Goal: Task Accomplishment & Management: Manage account settings

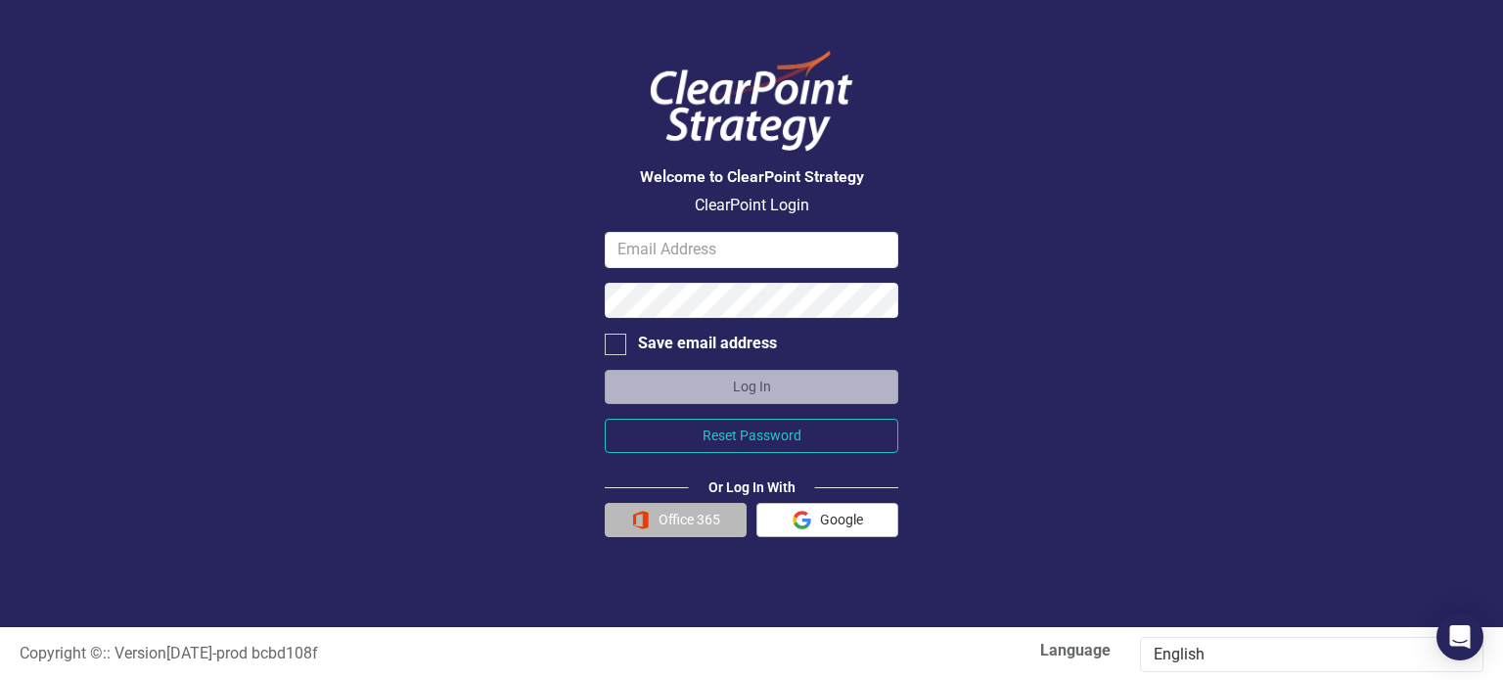
click at [690, 516] on button "Office 365" at bounding box center [676, 520] width 142 height 34
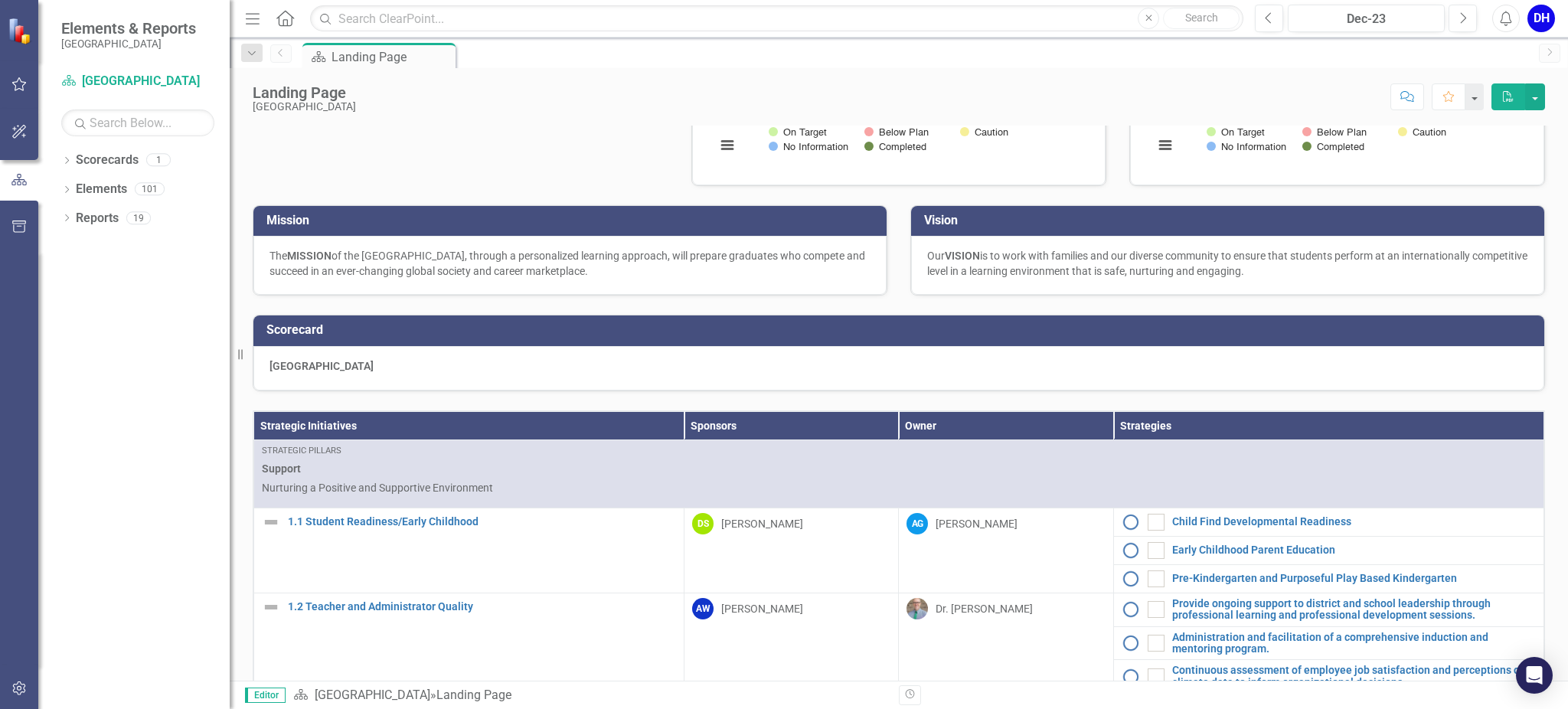
scroll to position [229, 0]
drag, startPoint x: 1134, startPoint y: 1, endPoint x: 1047, endPoint y: 67, distance: 109.2
click at [1047, 67] on div "Menu Home Search Close Search Previous Dec-23 Next Alerts DH User Edit Profile …" at bounding box center [899, 354] width 1339 height 709
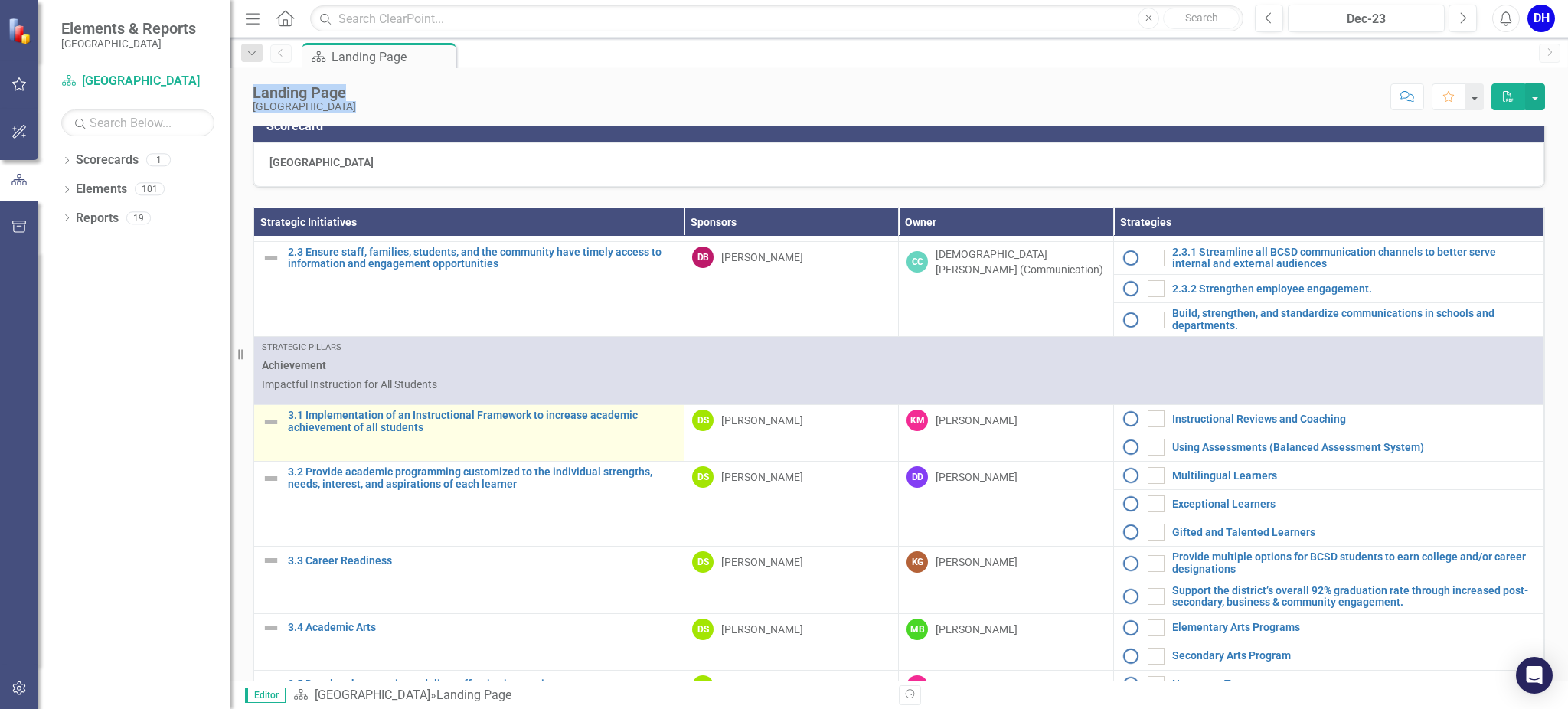
scroll to position [919, 0]
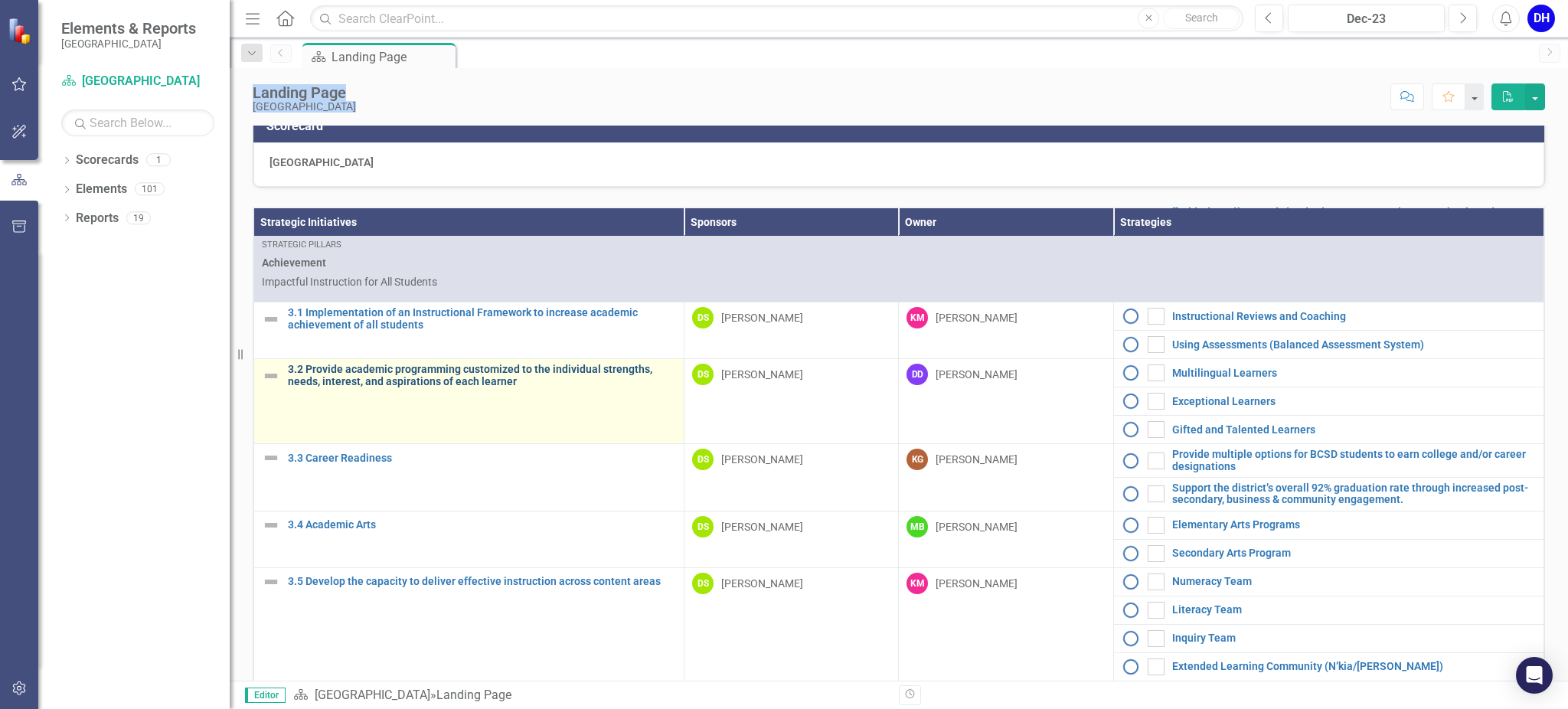
click at [392, 387] on link "3.2 Provide academic programming customized to the individual strengths, needs,…" at bounding box center [482, 376] width 388 height 23
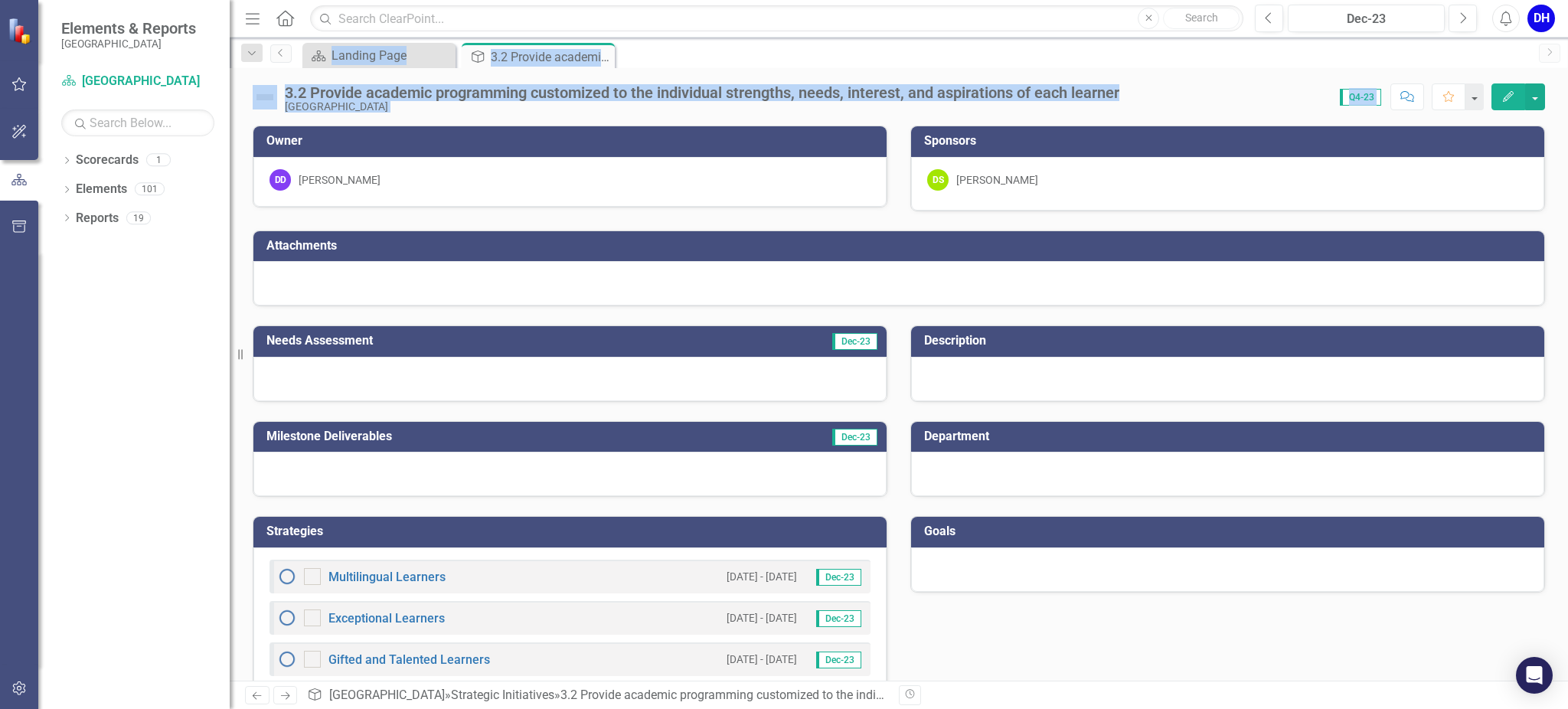
scroll to position [35, 0]
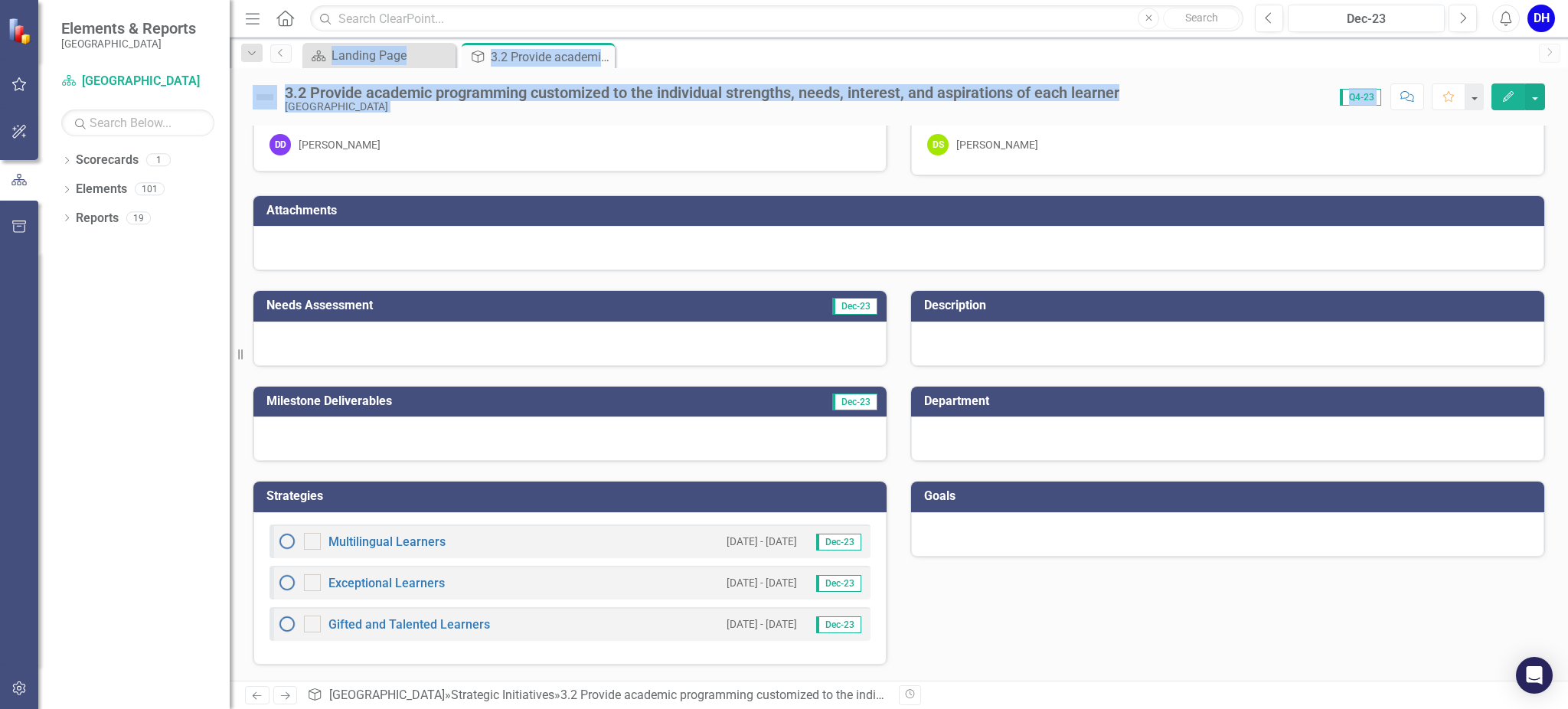
click at [1176, 87] on div "Score: 0.00 Q4-23 Completed Comment Favorite Edit" at bounding box center [1336, 96] width 418 height 26
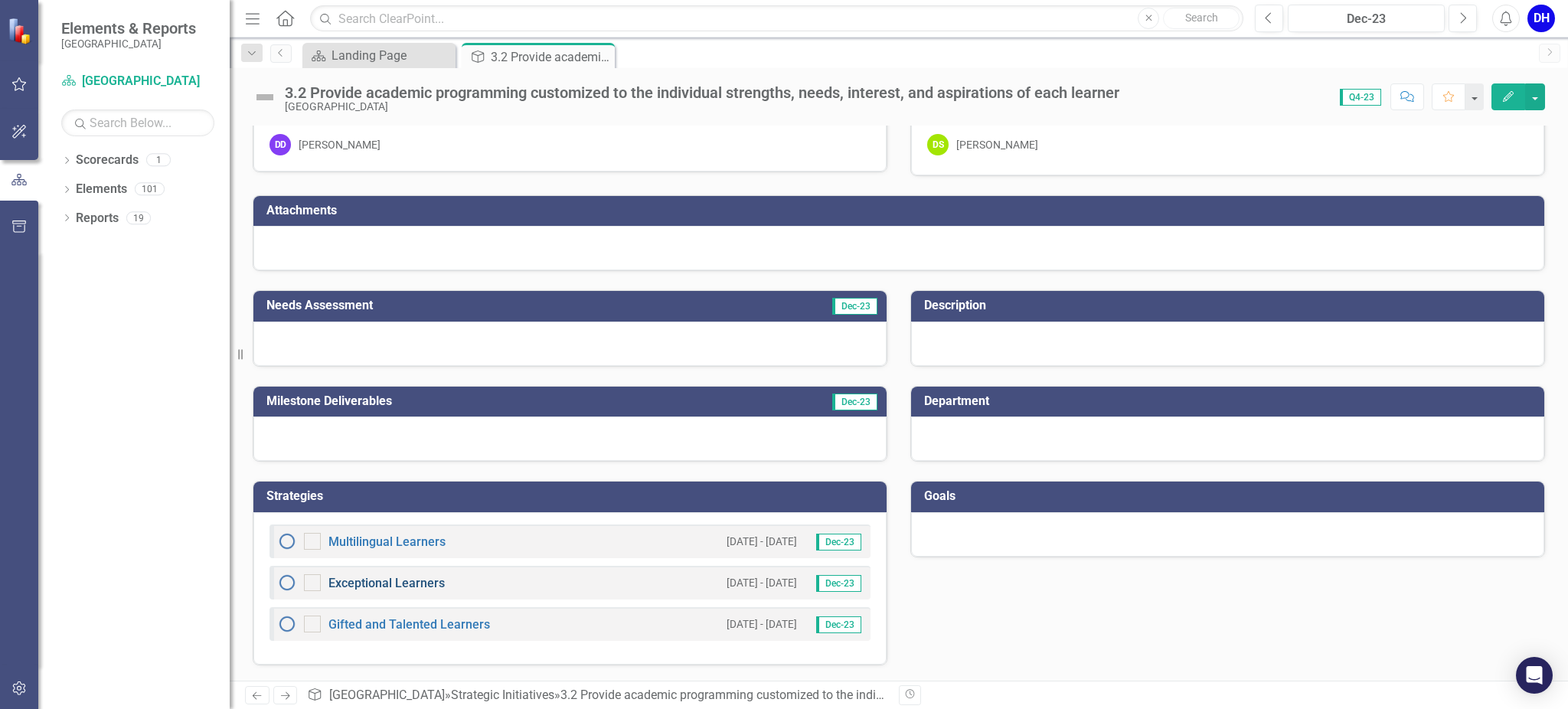
click at [382, 531] on link "Exceptional Learners" at bounding box center [387, 583] width 117 height 15
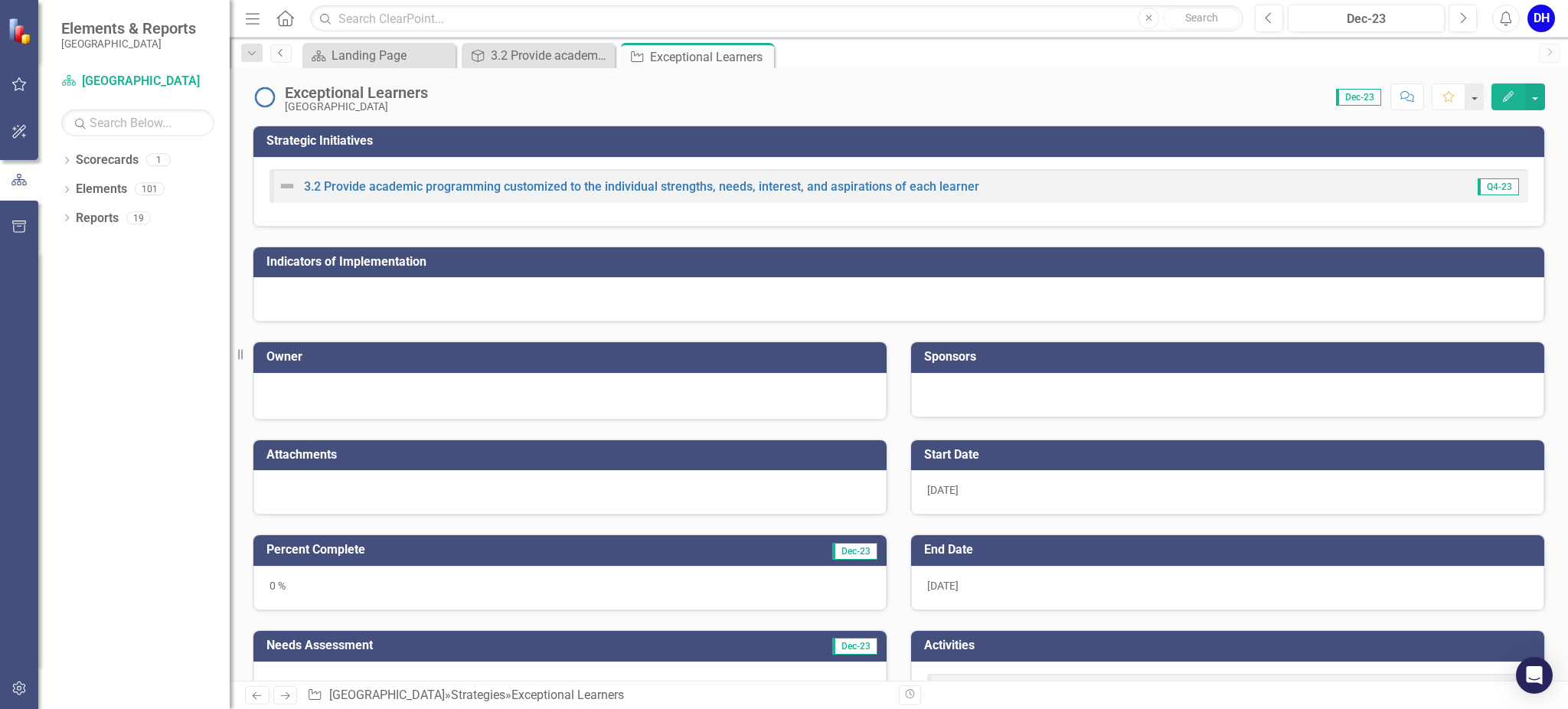
click at [277, 57] on link "Previous" at bounding box center [280, 53] width 21 height 18
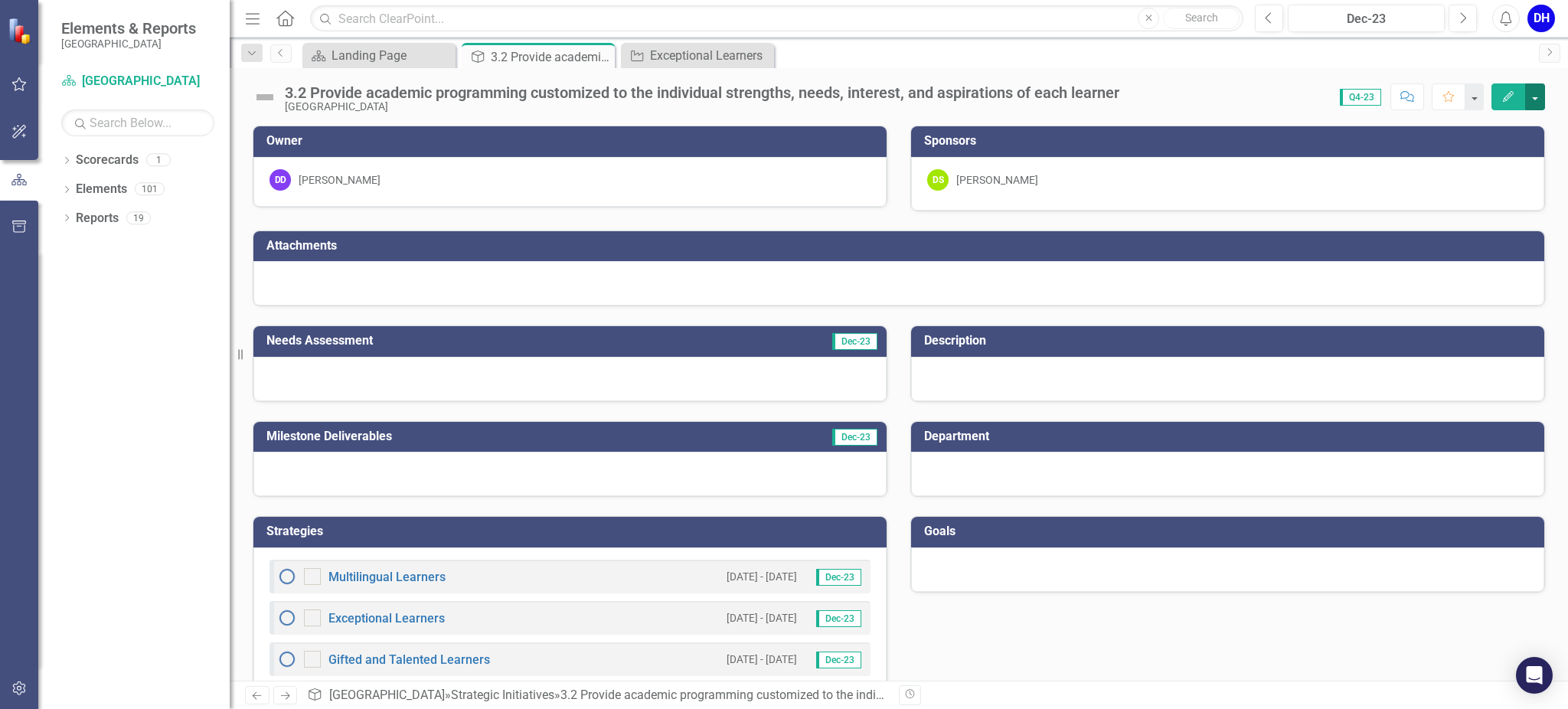
click at [1176, 94] on button "button" at bounding box center [1535, 97] width 20 height 27
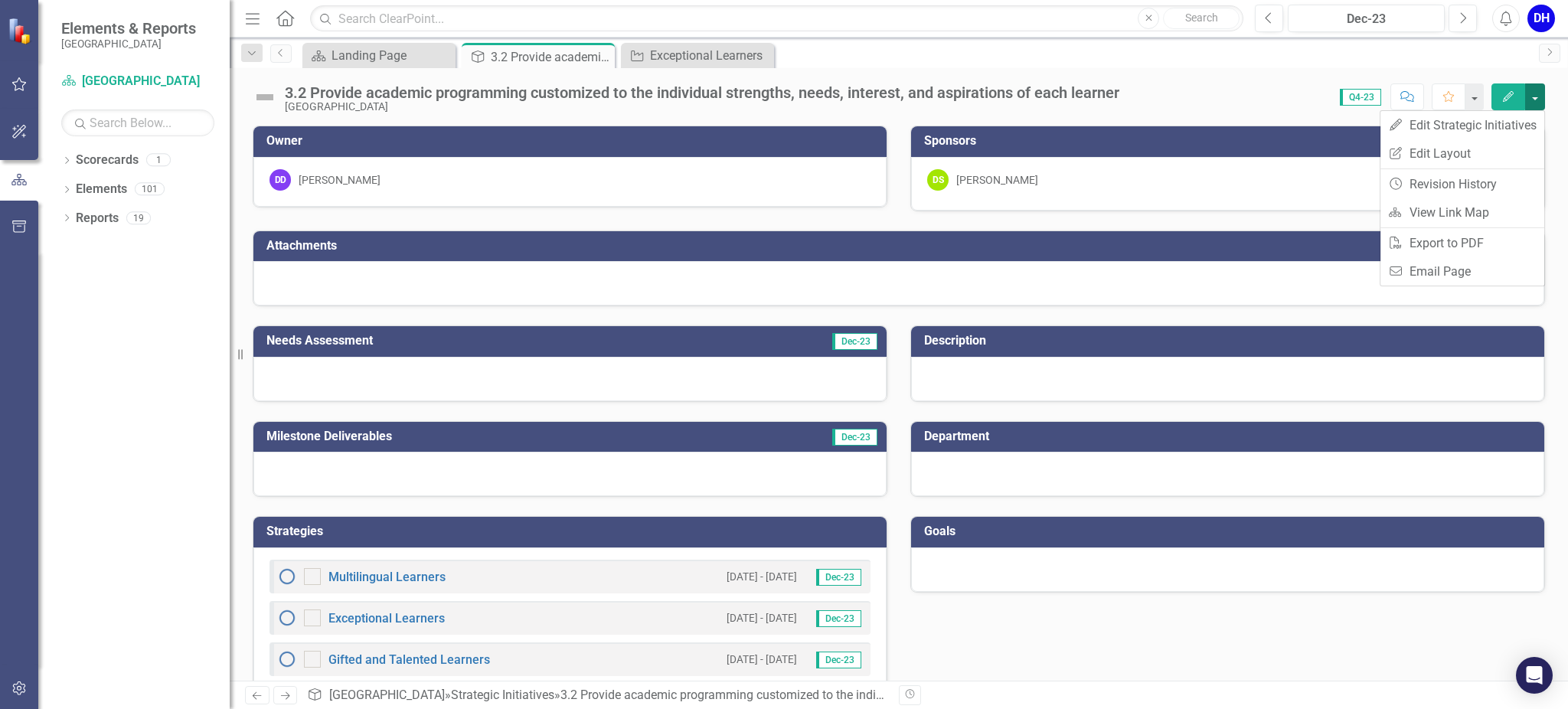
click at [1176, 94] on button "button" at bounding box center [1535, 97] width 20 height 27
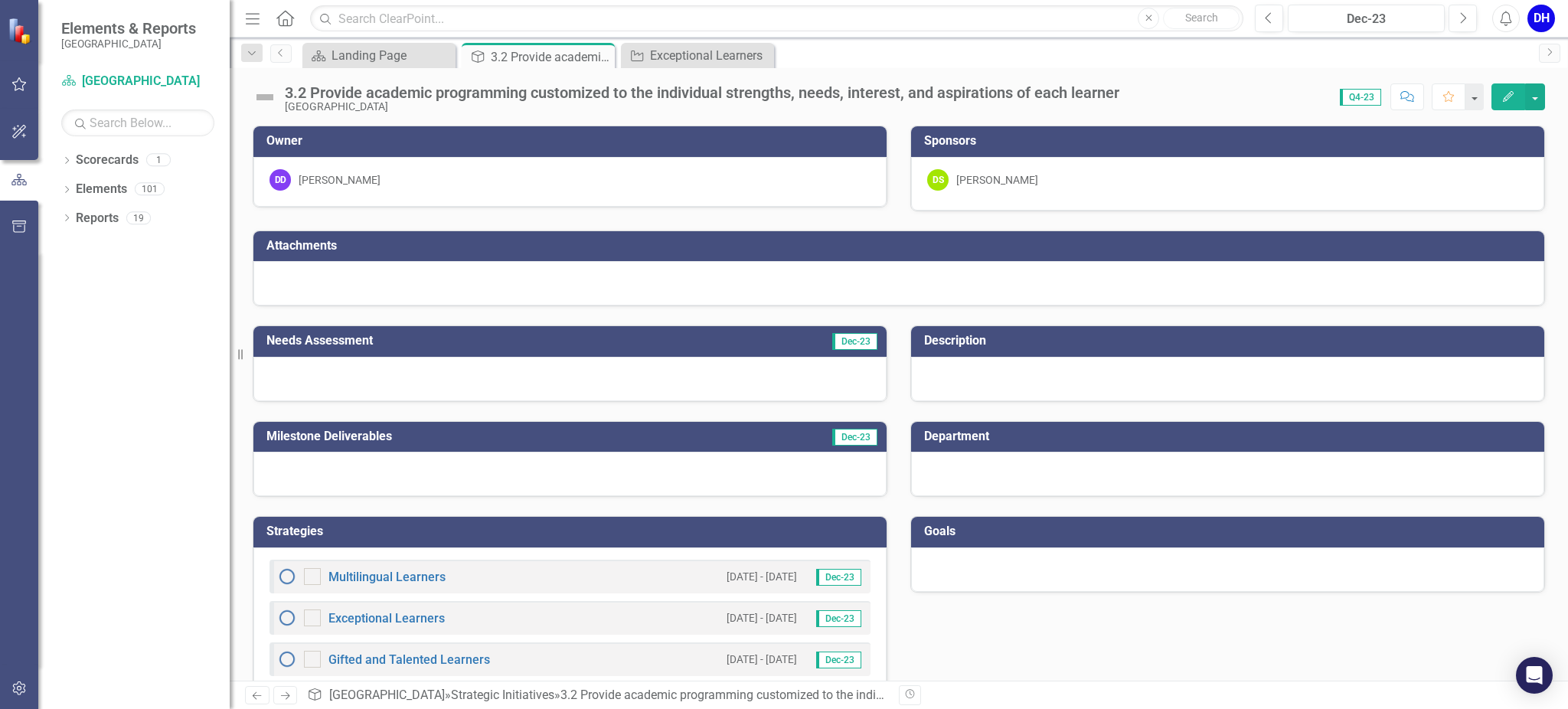
click at [1099, 379] on div at bounding box center [1227, 379] width 633 height 45
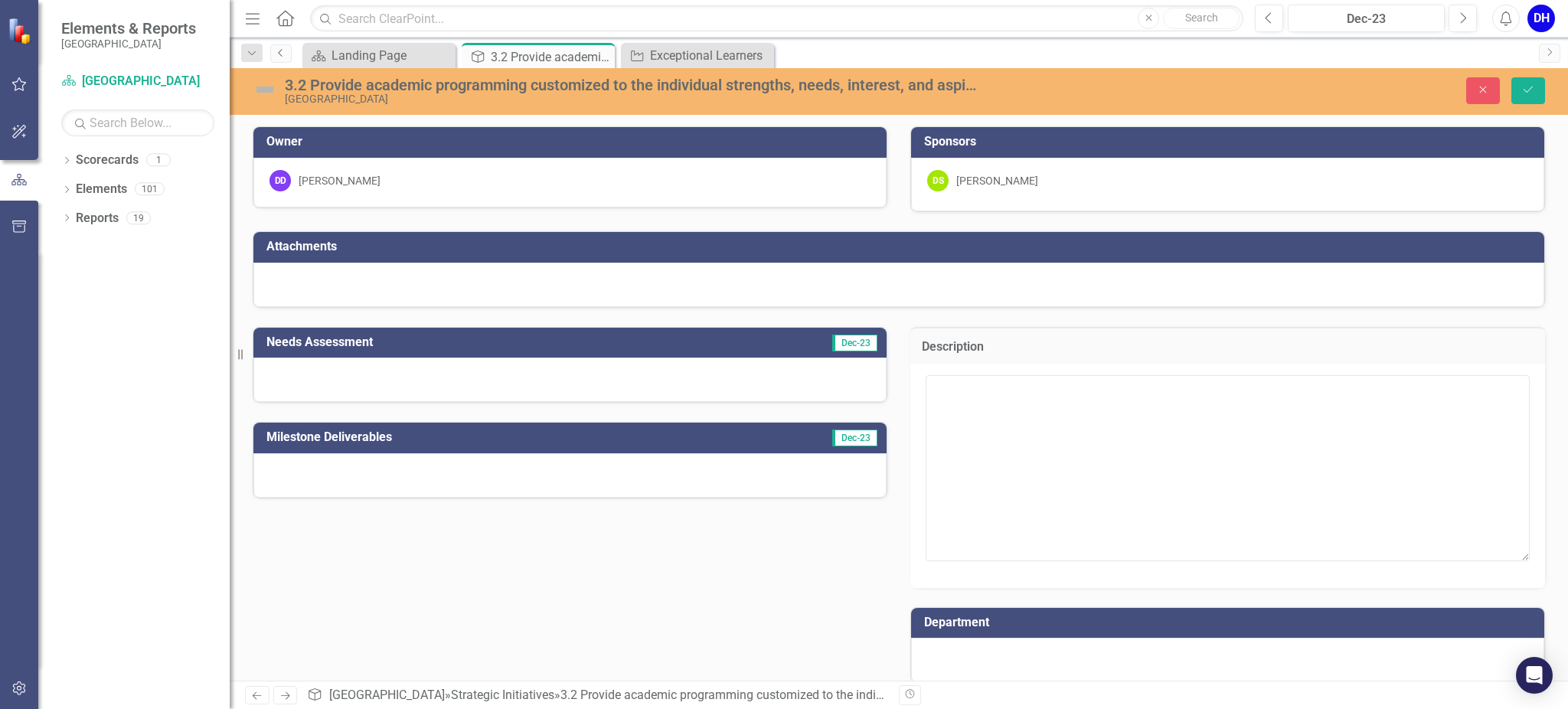
click at [279, 52] on icon "Previous" at bounding box center [281, 53] width 13 height 9
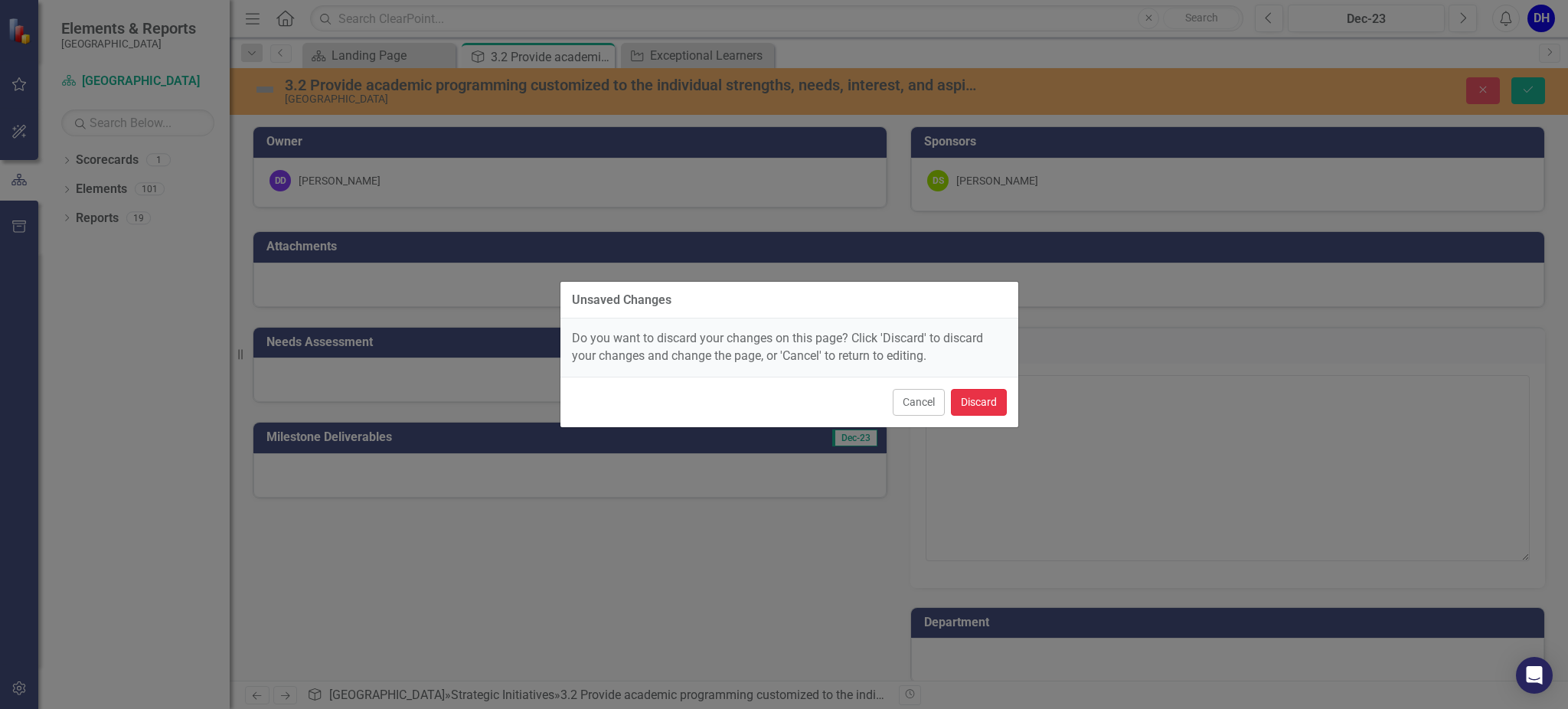
click at [982, 408] on button "Discard" at bounding box center [979, 402] width 56 height 27
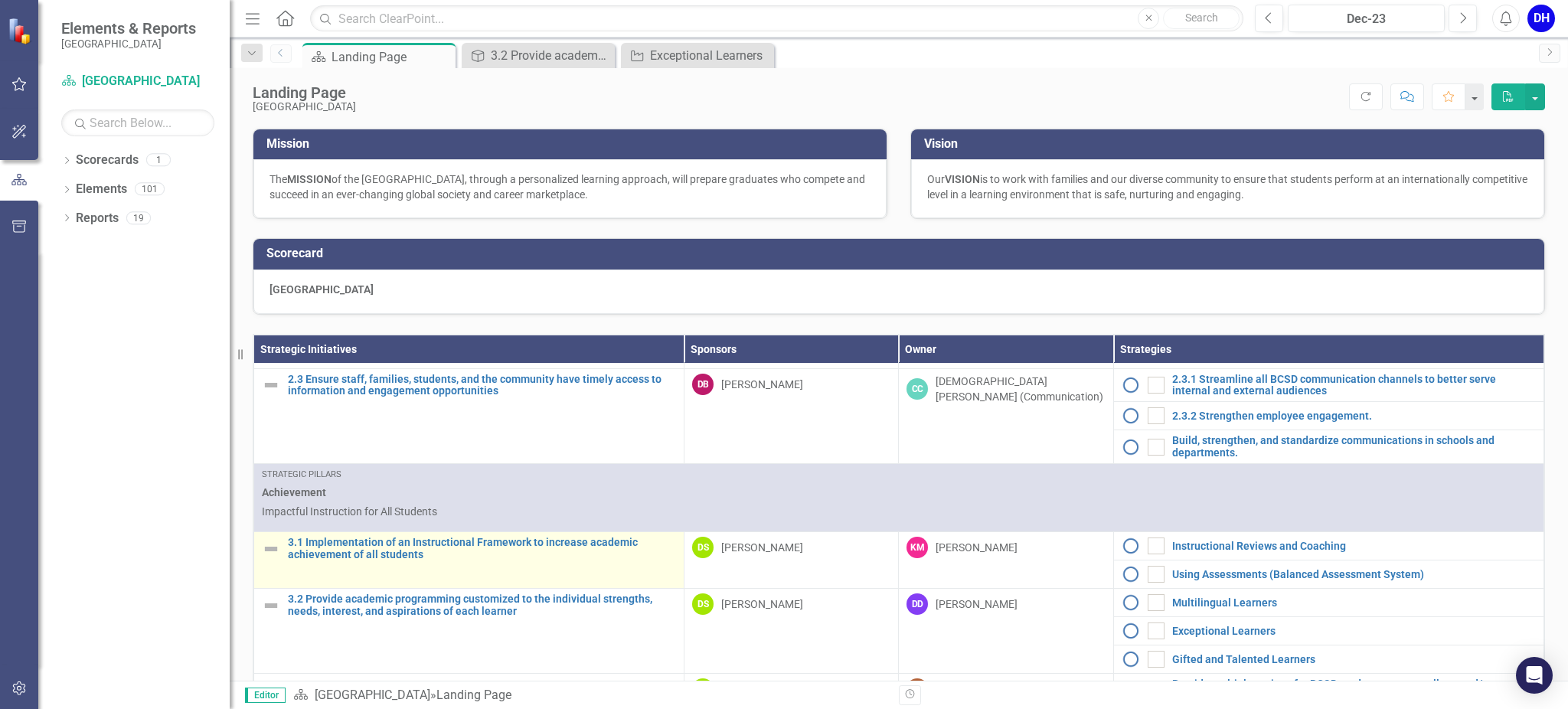
scroll to position [919, 0]
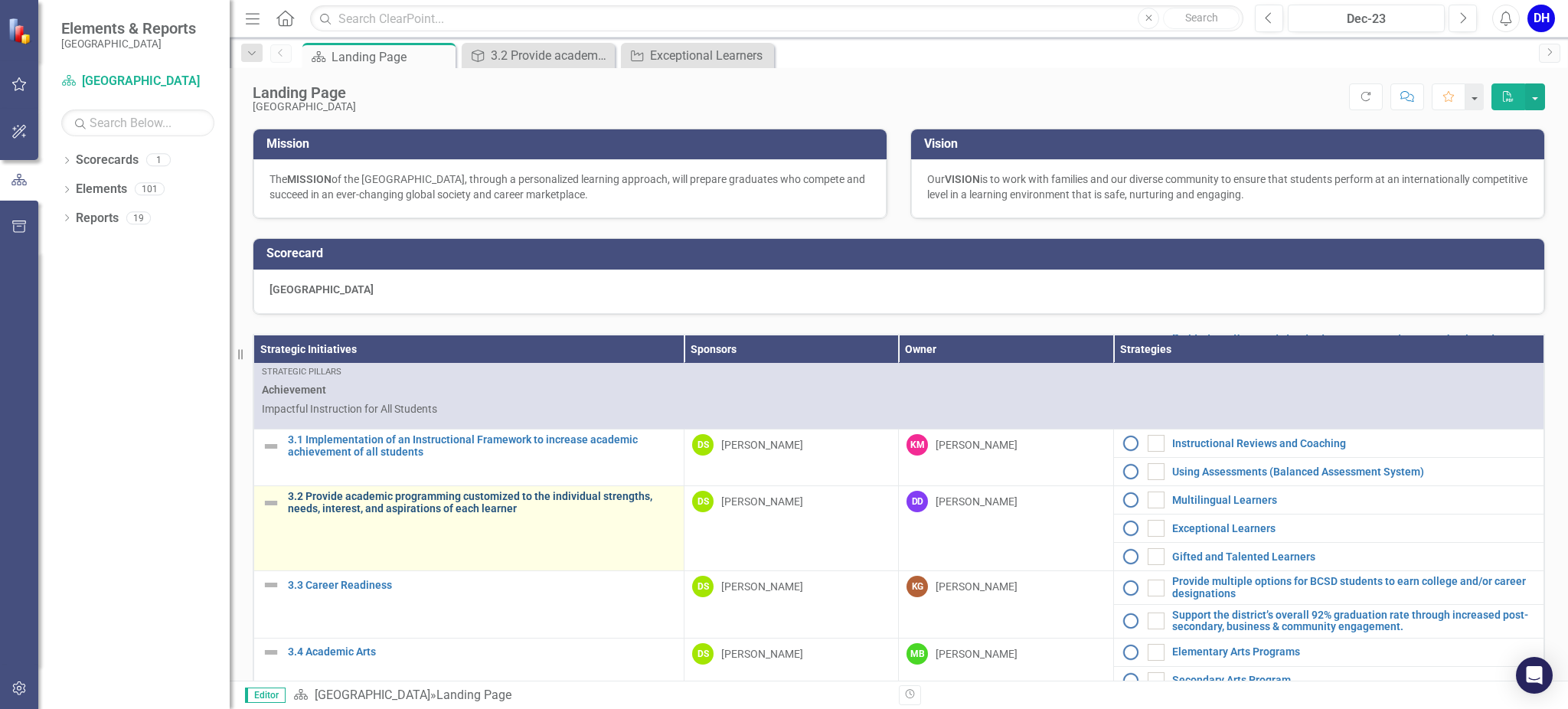
click at [337, 514] on link "3.2 Provide academic programming customized to the individual strengths, needs,…" at bounding box center [482, 502] width 388 height 23
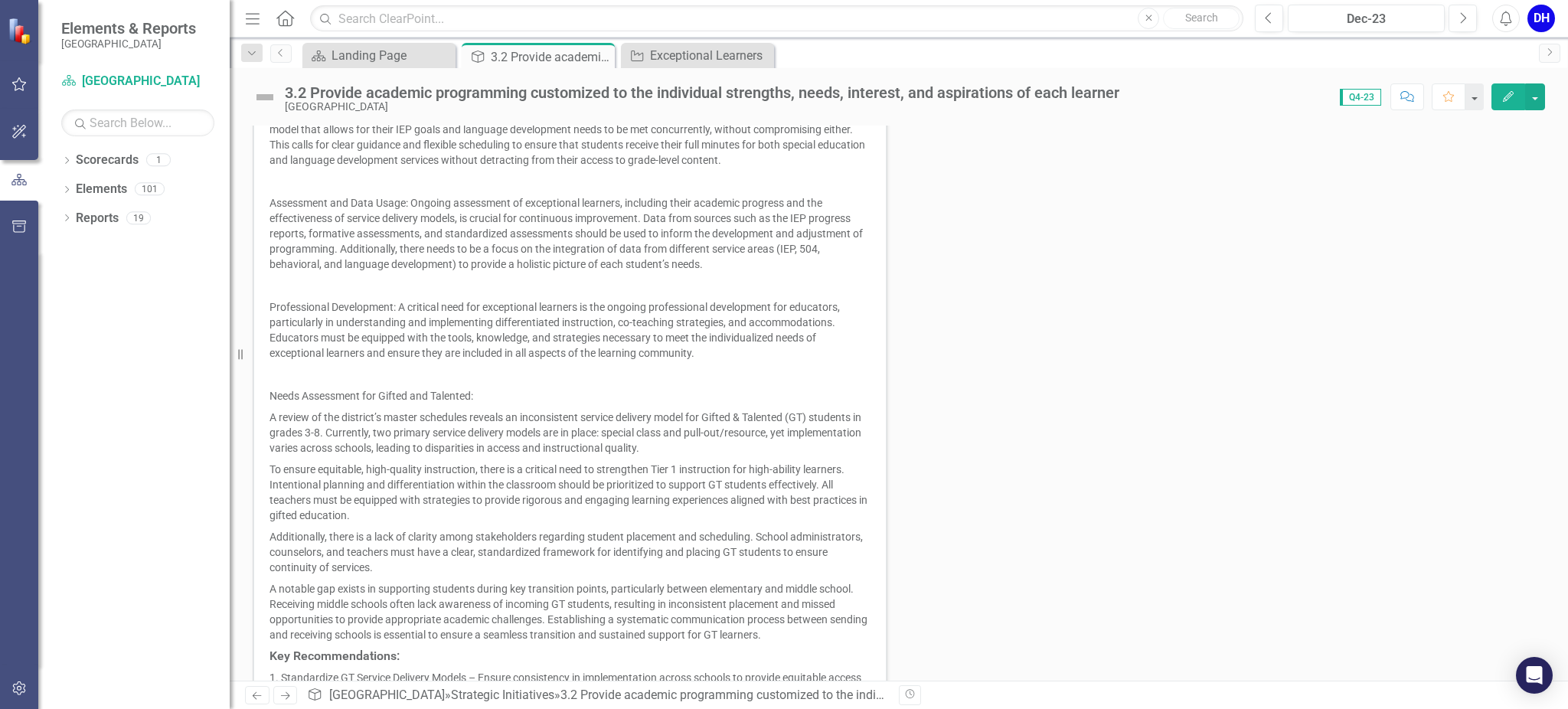
scroll to position [523, 0]
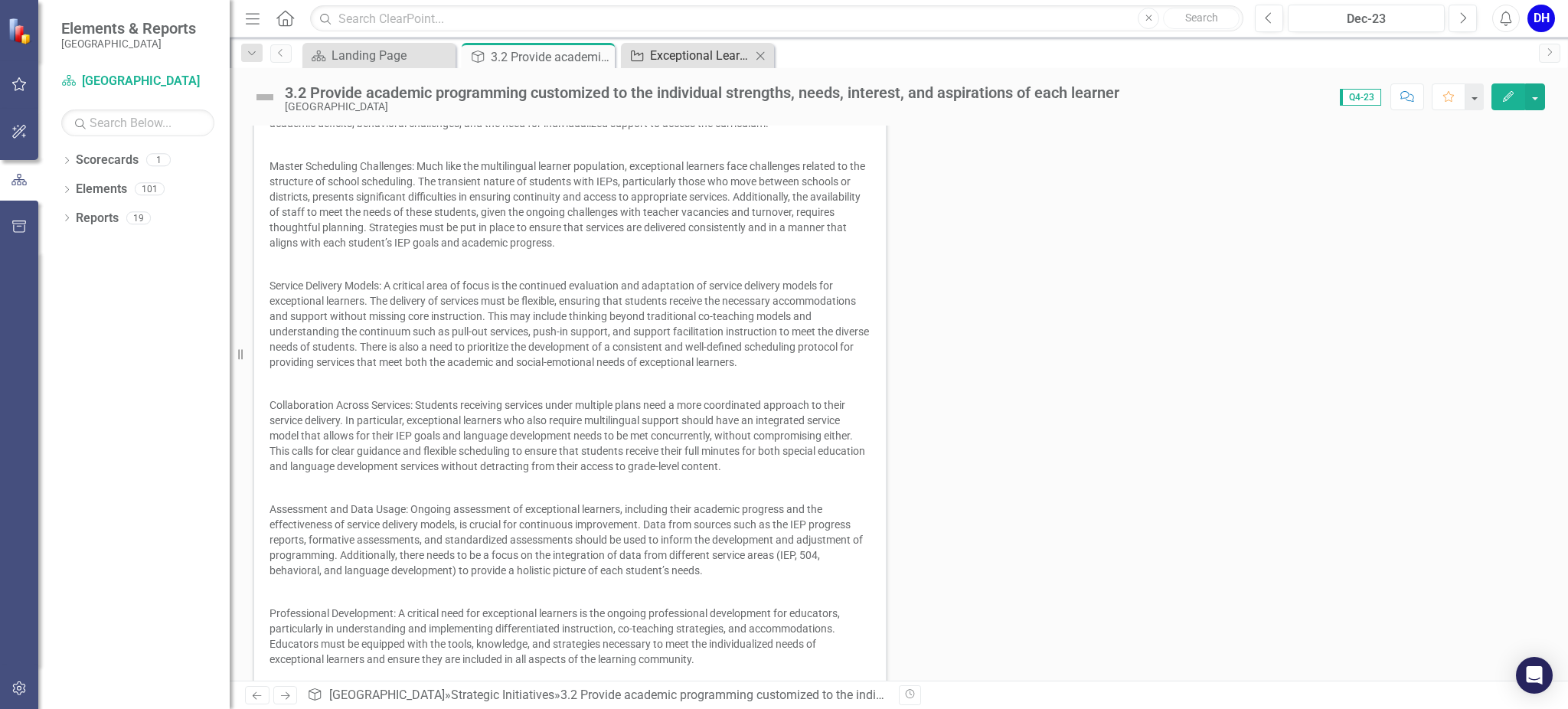
click at [724, 56] on div "Exceptional Learners" at bounding box center [701, 56] width 101 height 19
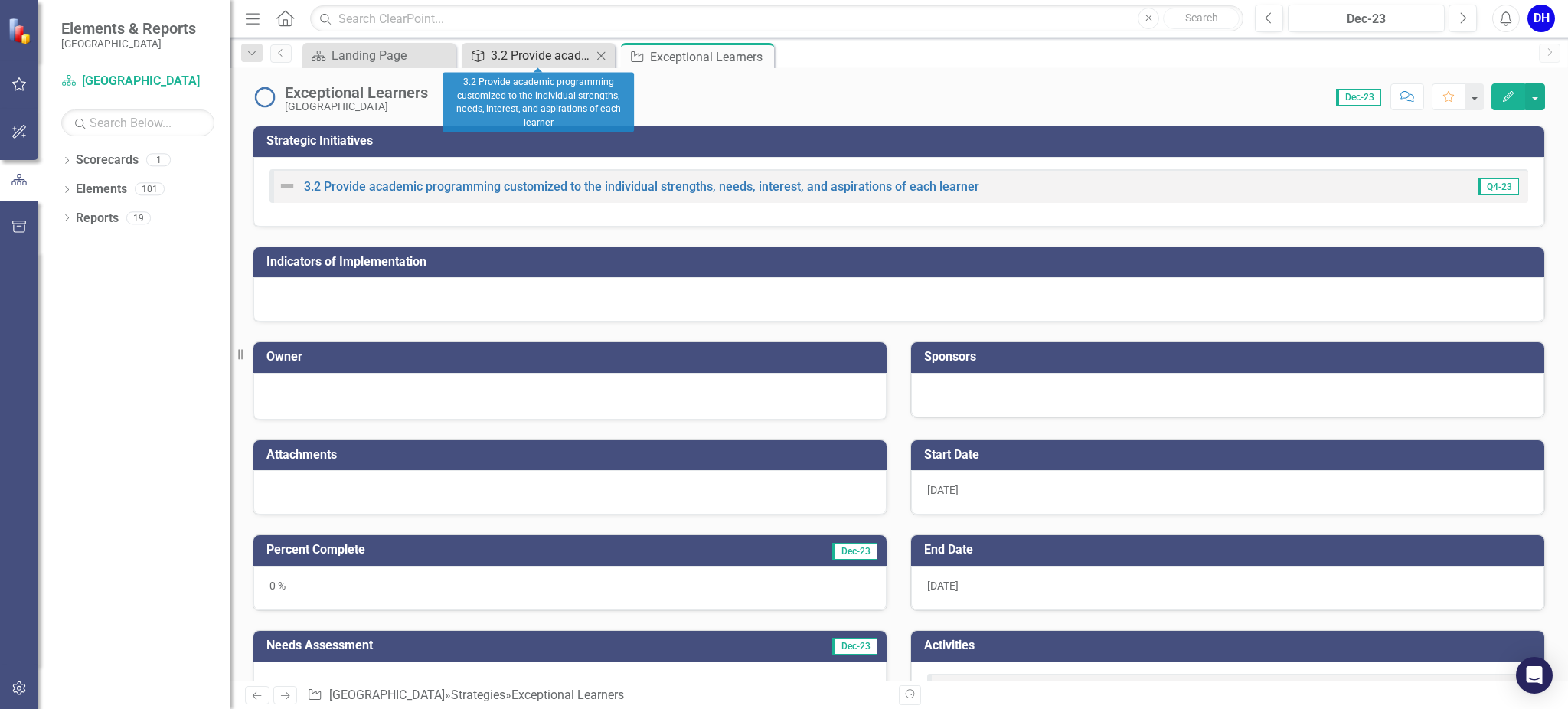
click at [536, 54] on div "3.2 Provide academic programming customized to the individual strengths, needs,…" at bounding box center [541, 56] width 101 height 19
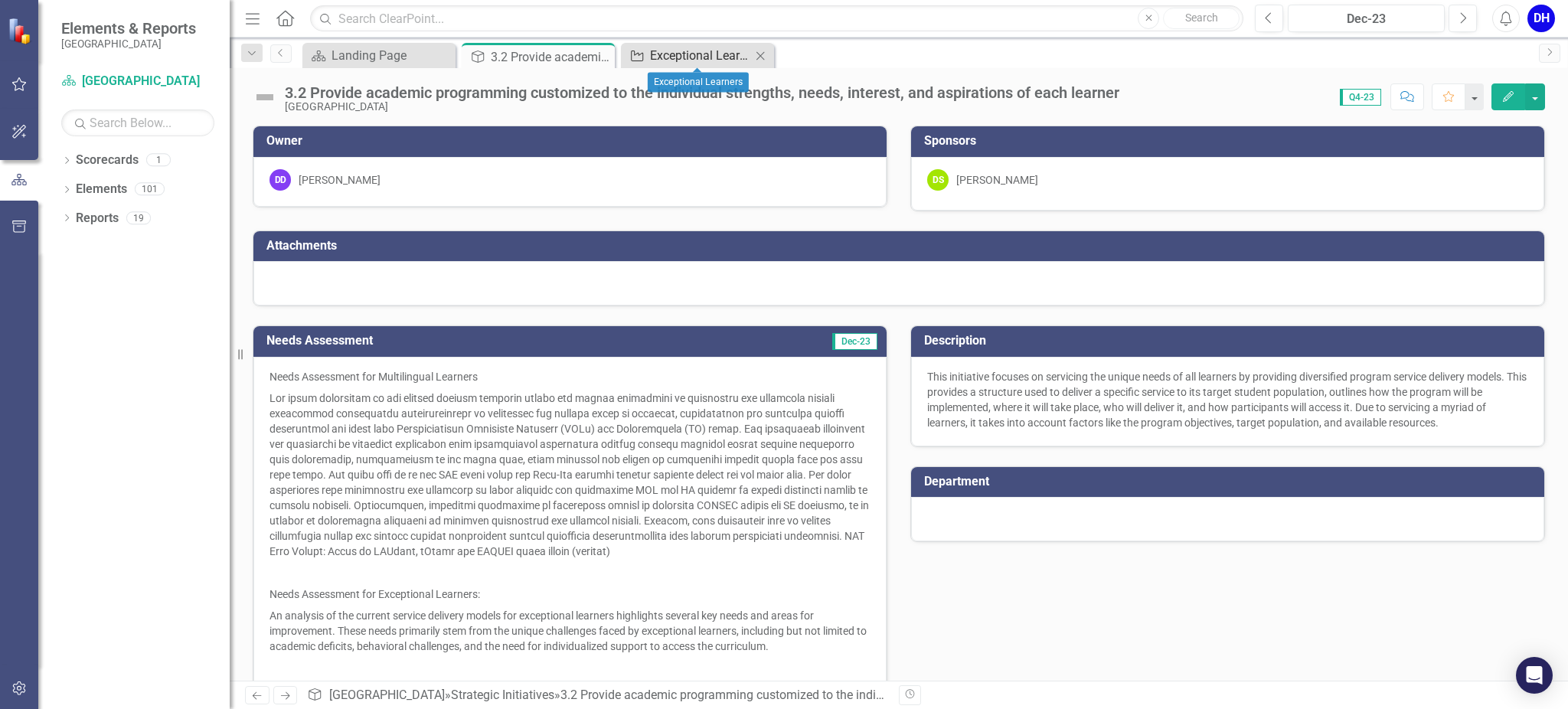
click at [672, 59] on div "Exceptional Learners" at bounding box center [701, 56] width 101 height 19
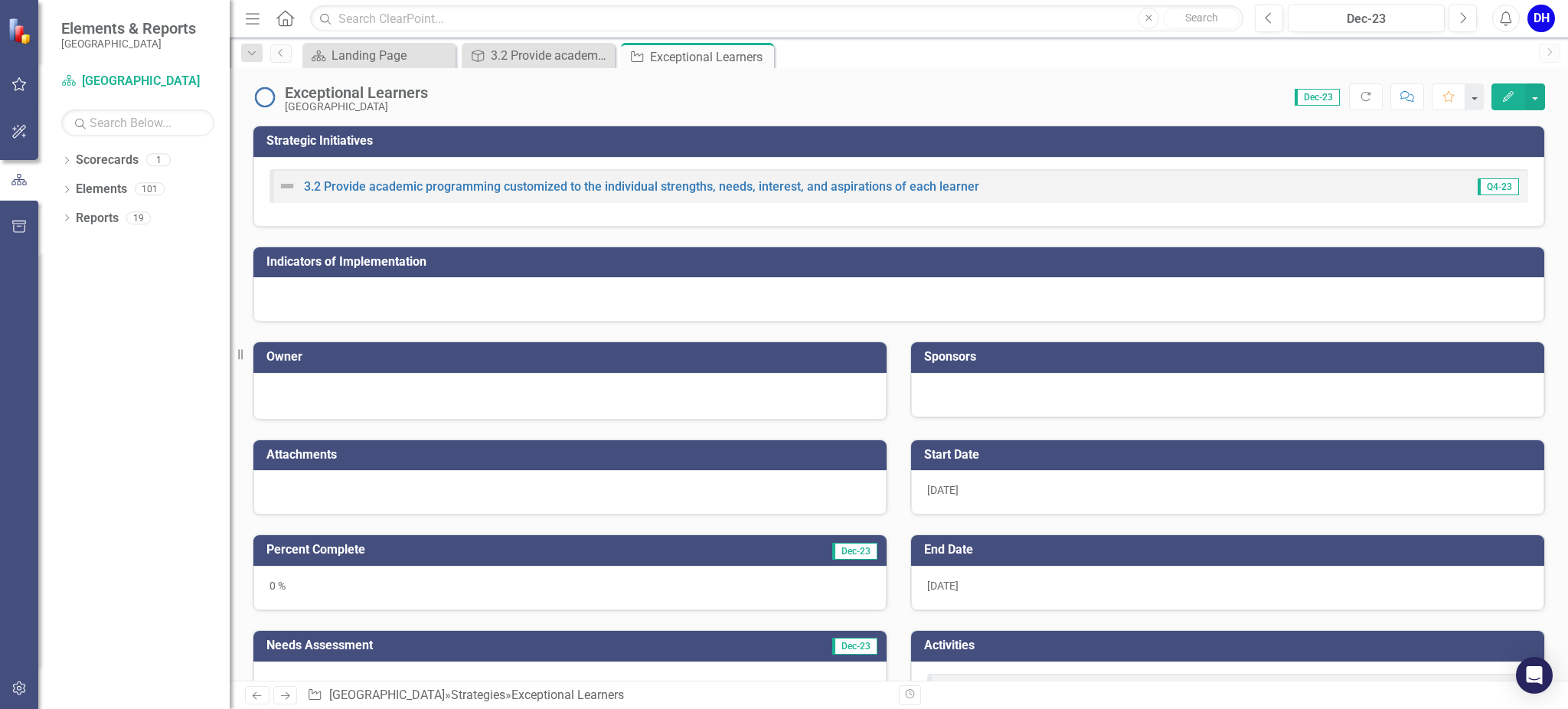
scroll to position [306, 0]
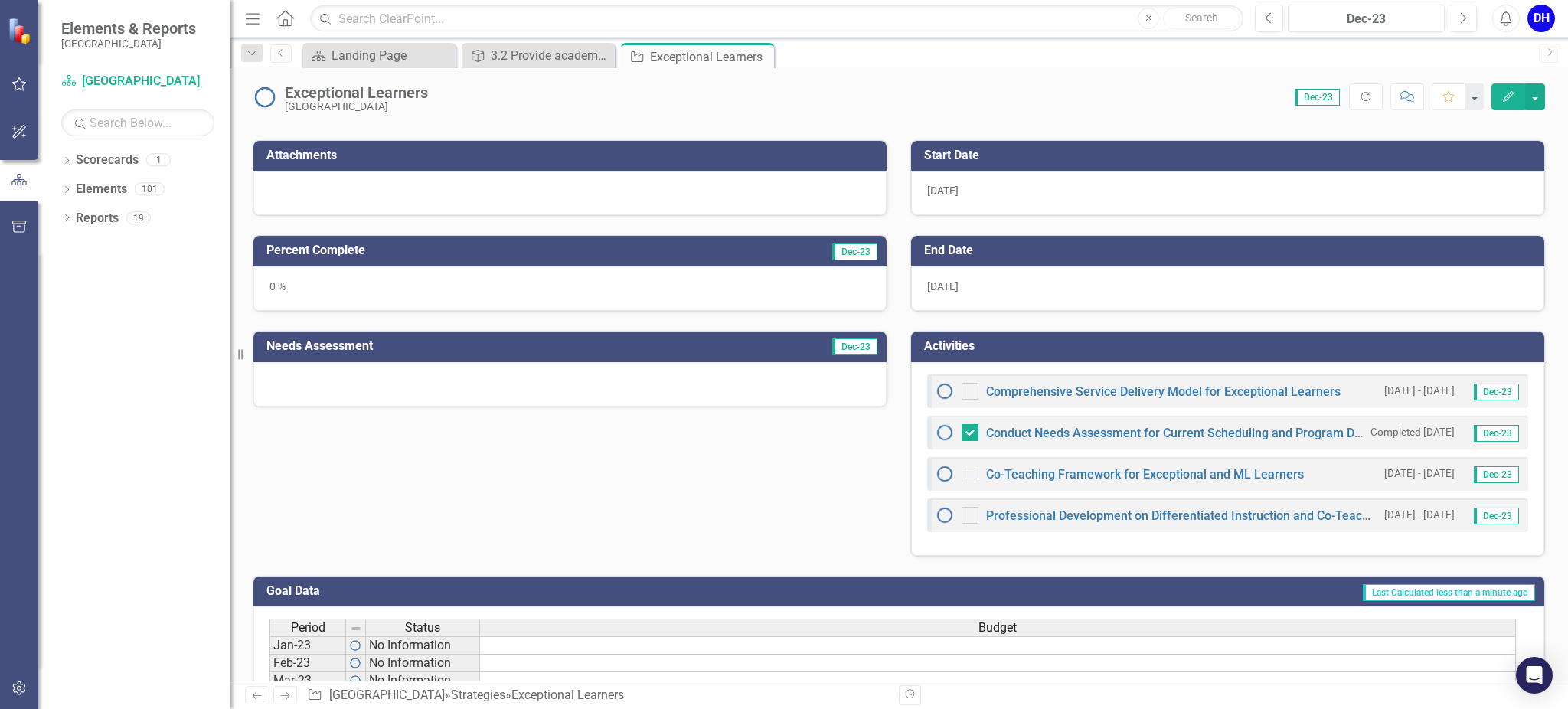
checkbox input "true"
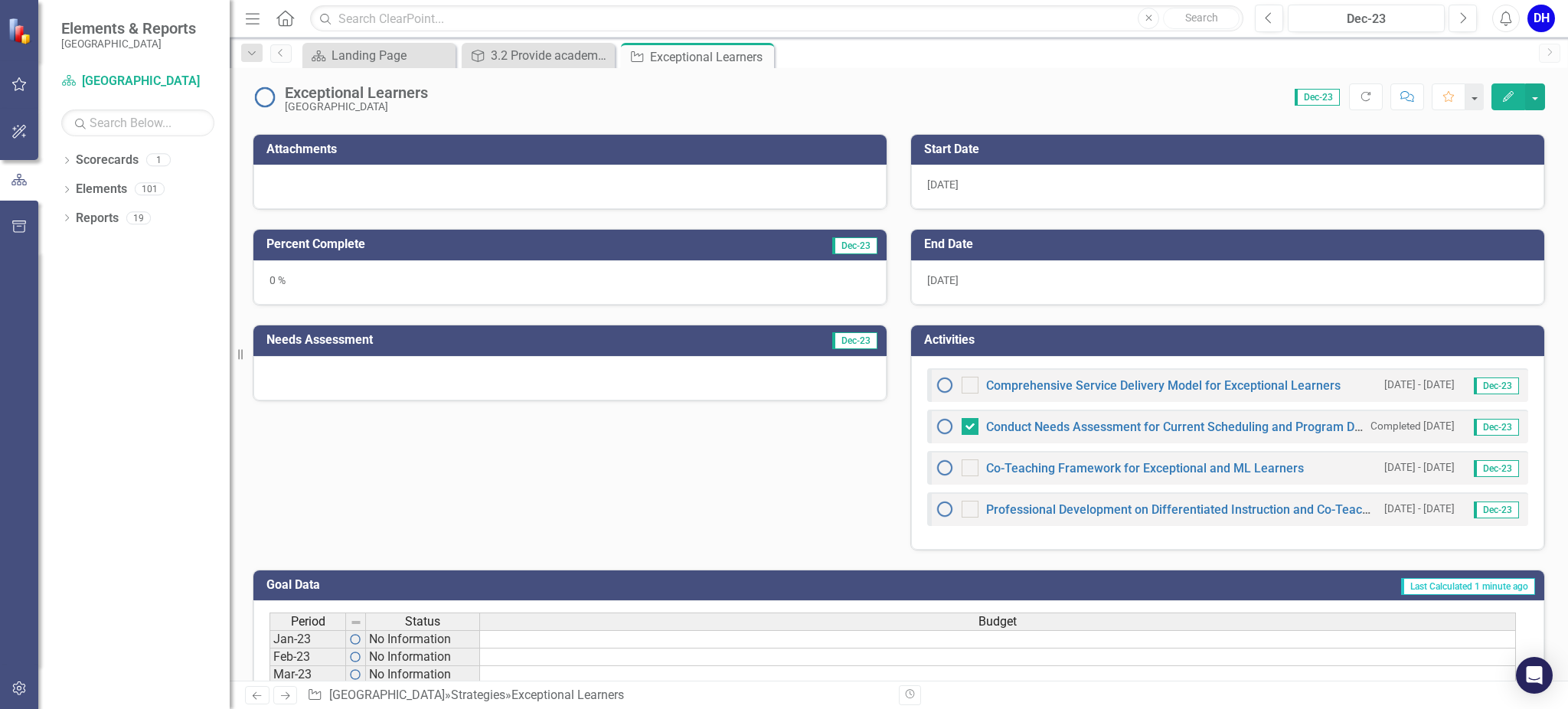
click at [460, 377] on div at bounding box center [570, 378] width 633 height 45
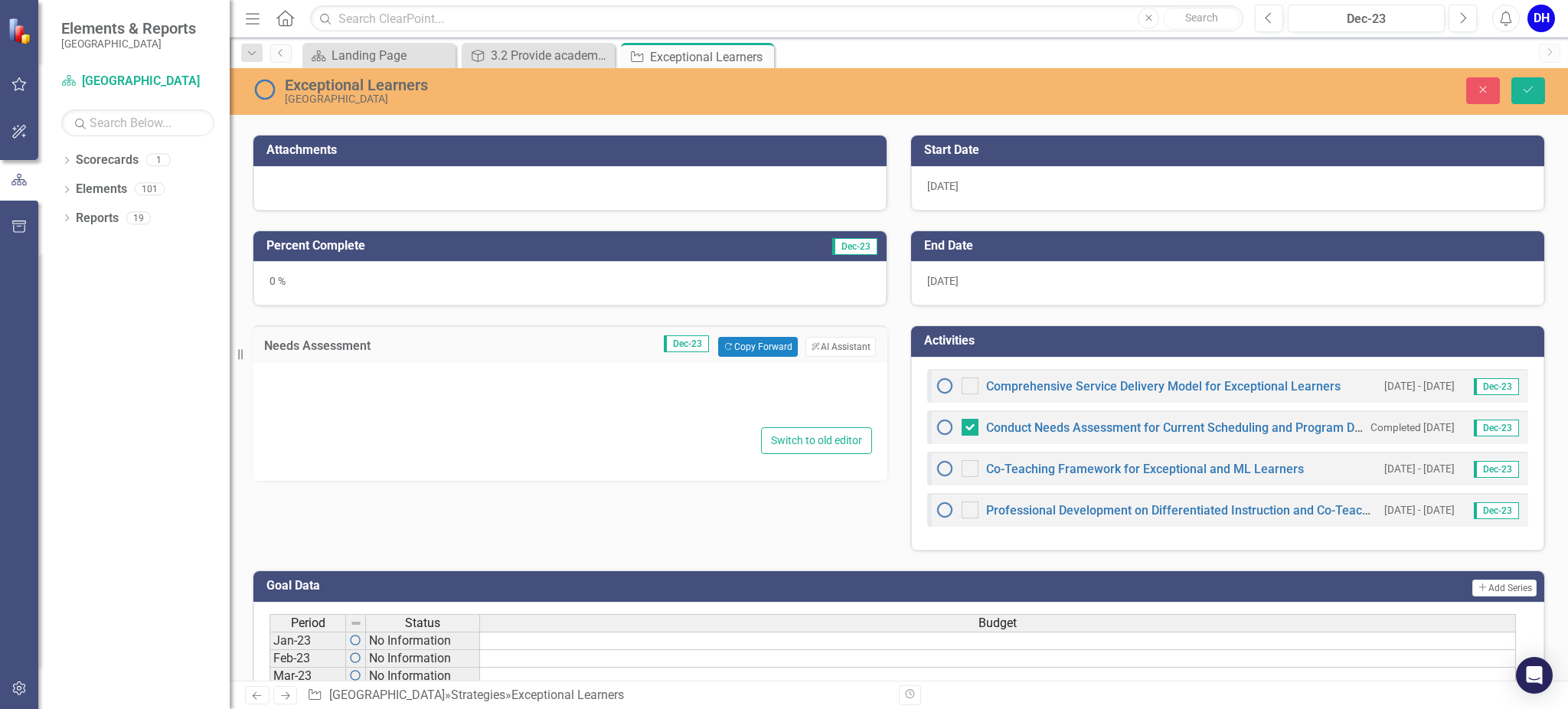
click at [344, 384] on div at bounding box center [570, 398] width 604 height 49
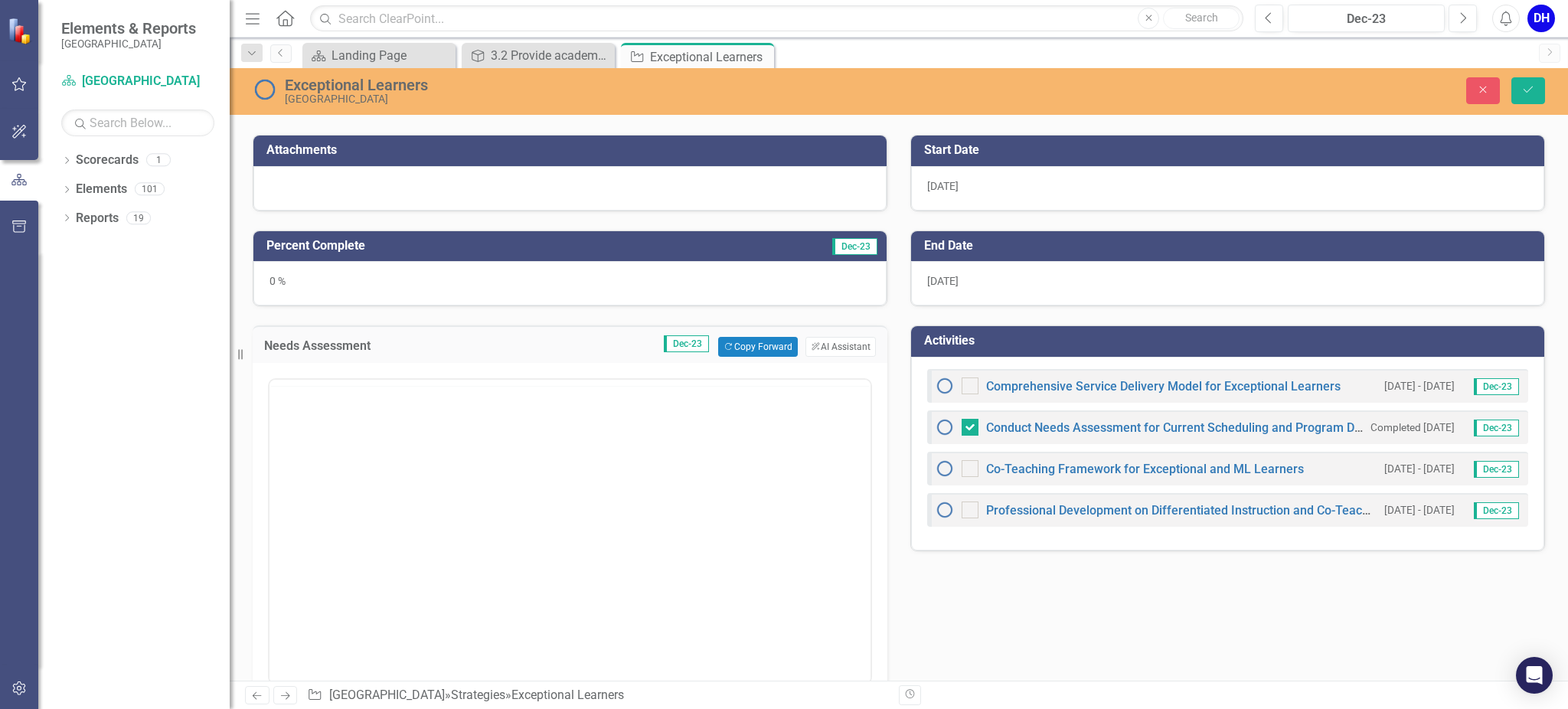
scroll to position [0, 0]
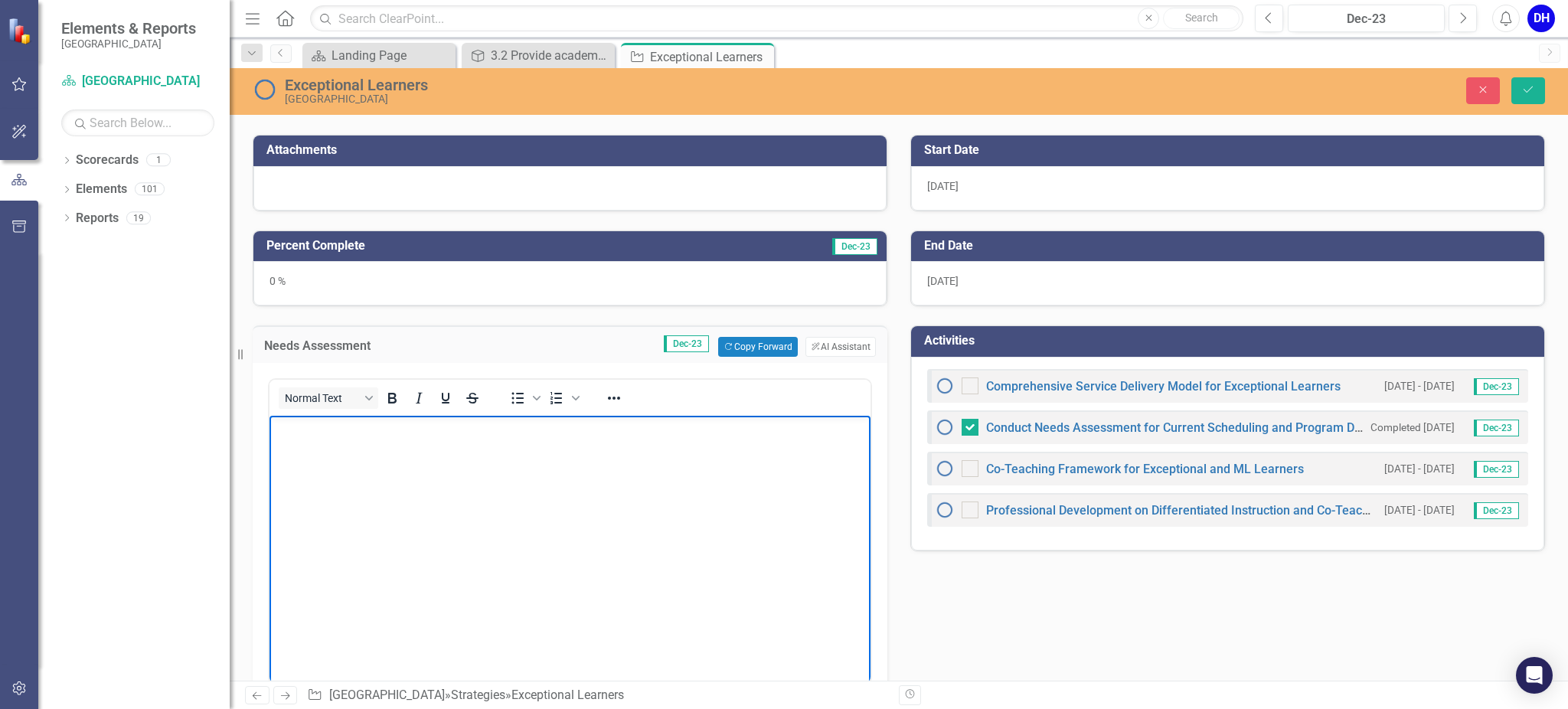
click at [272, 455] on body "Rich Text Area. Press ALT-0 for help." at bounding box center [570, 530] width 601 height 229
paste body "Rich Text Area. Press ALT-0 for help."
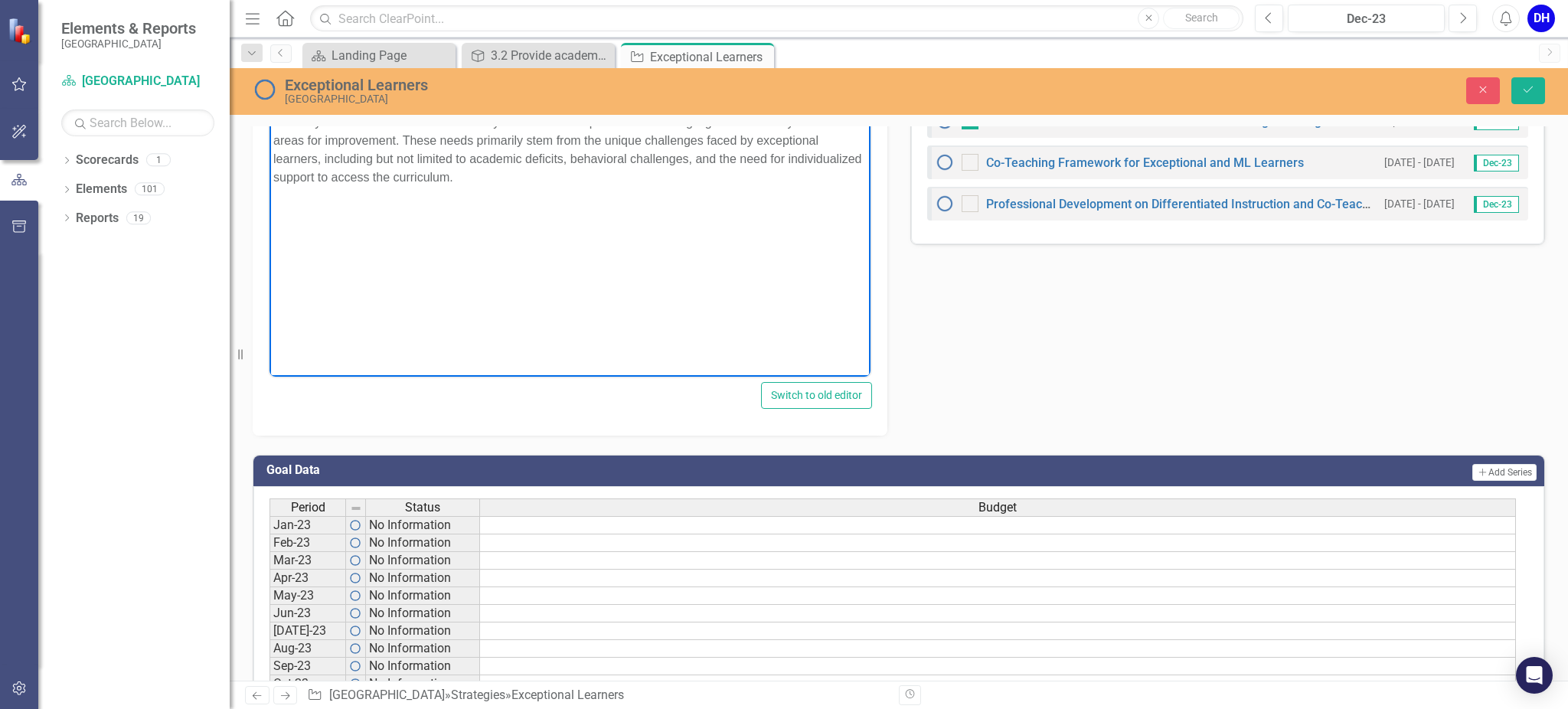
scroll to position [312, 0]
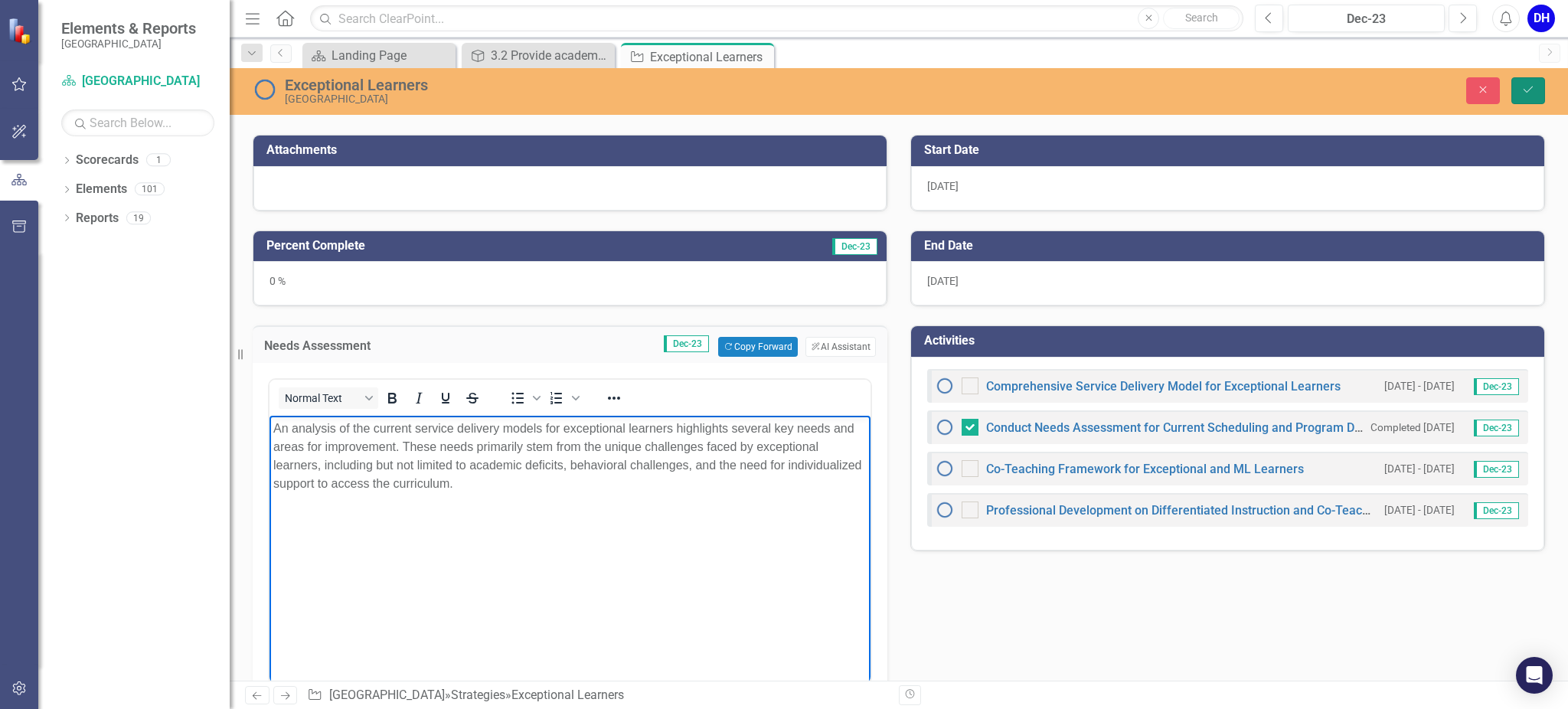
click at [1531, 92] on icon "Save" at bounding box center [1529, 90] width 14 height 11
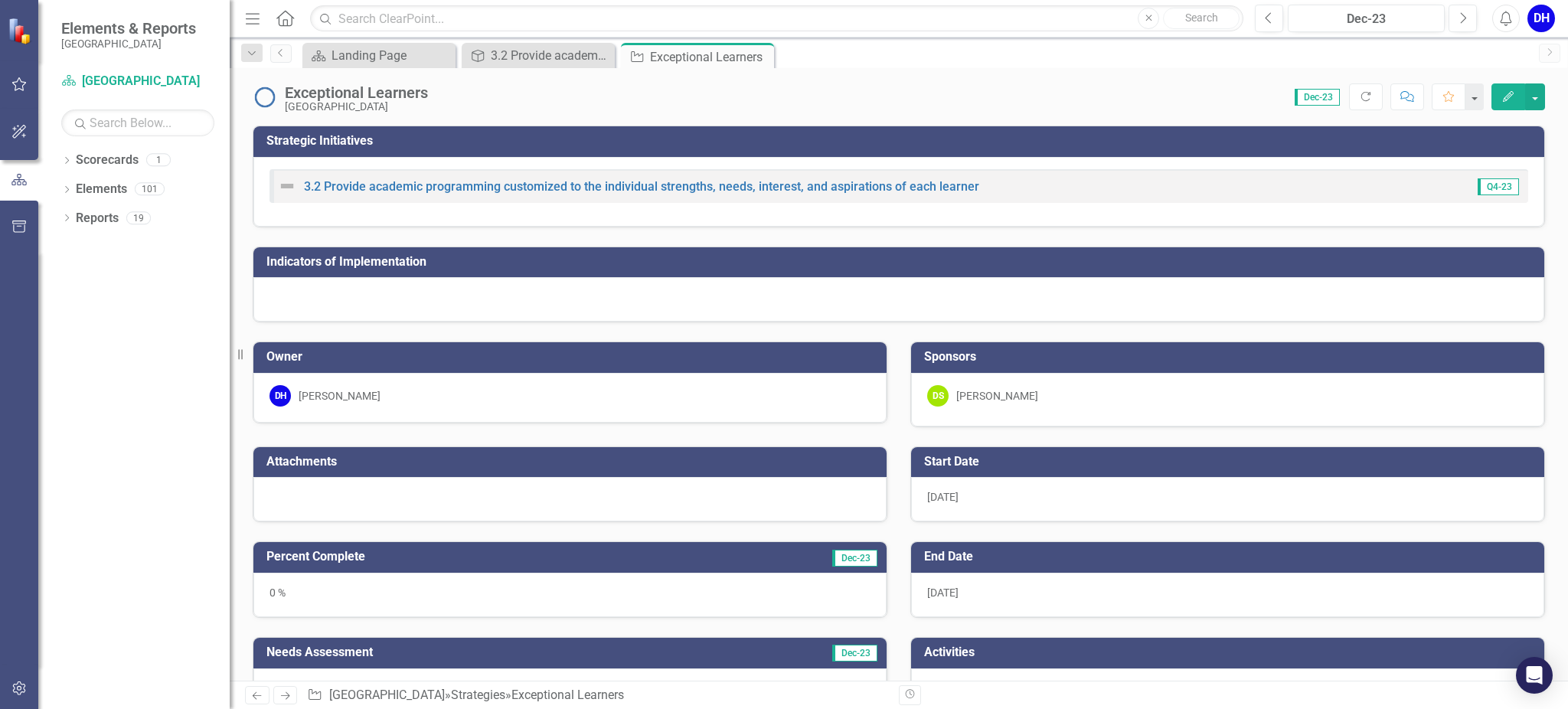
checkbox input "true"
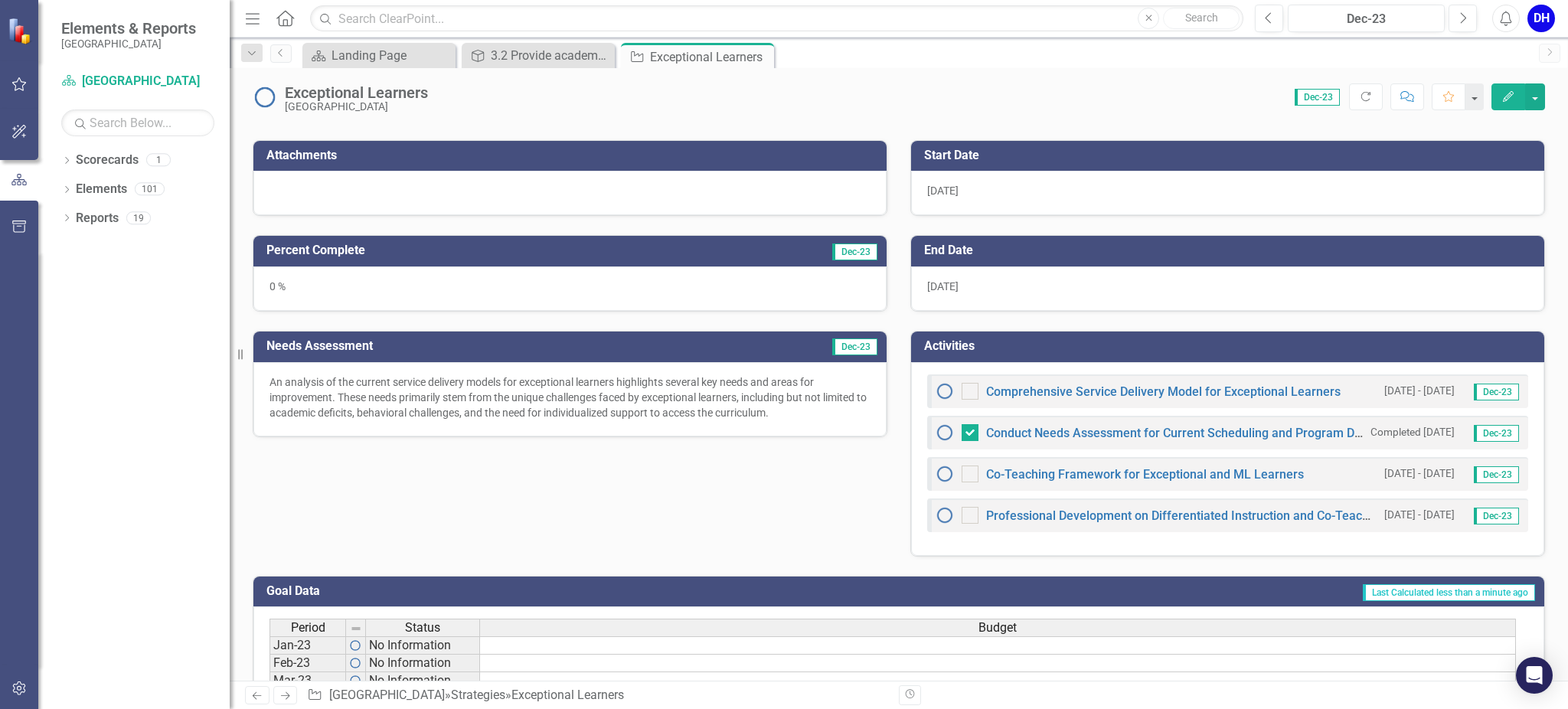
click at [538, 518] on div "Attachments Percent Complete Dec-23 0 % Needs Assessment Dec-23 An analysis of …" at bounding box center [899, 339] width 1316 height 436
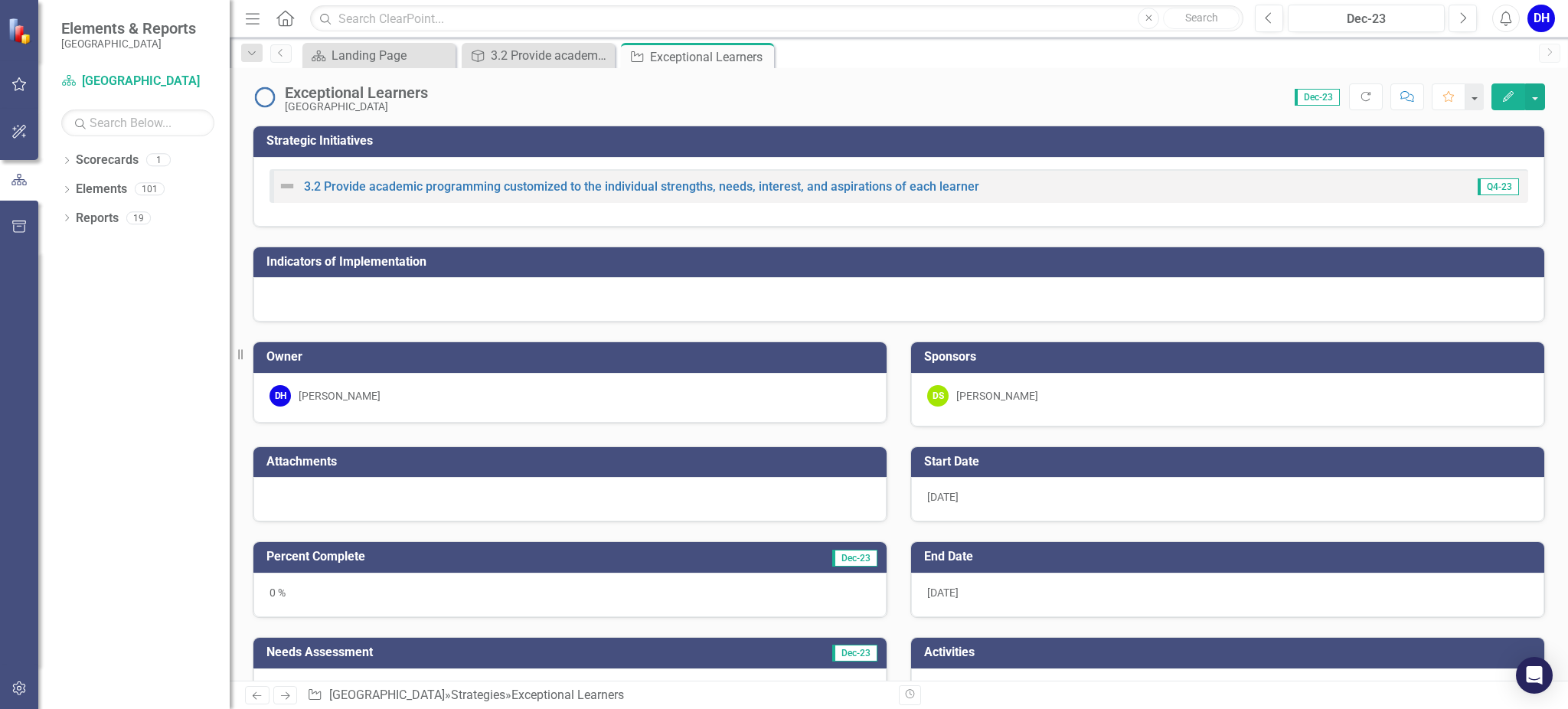
scroll to position [203, 0]
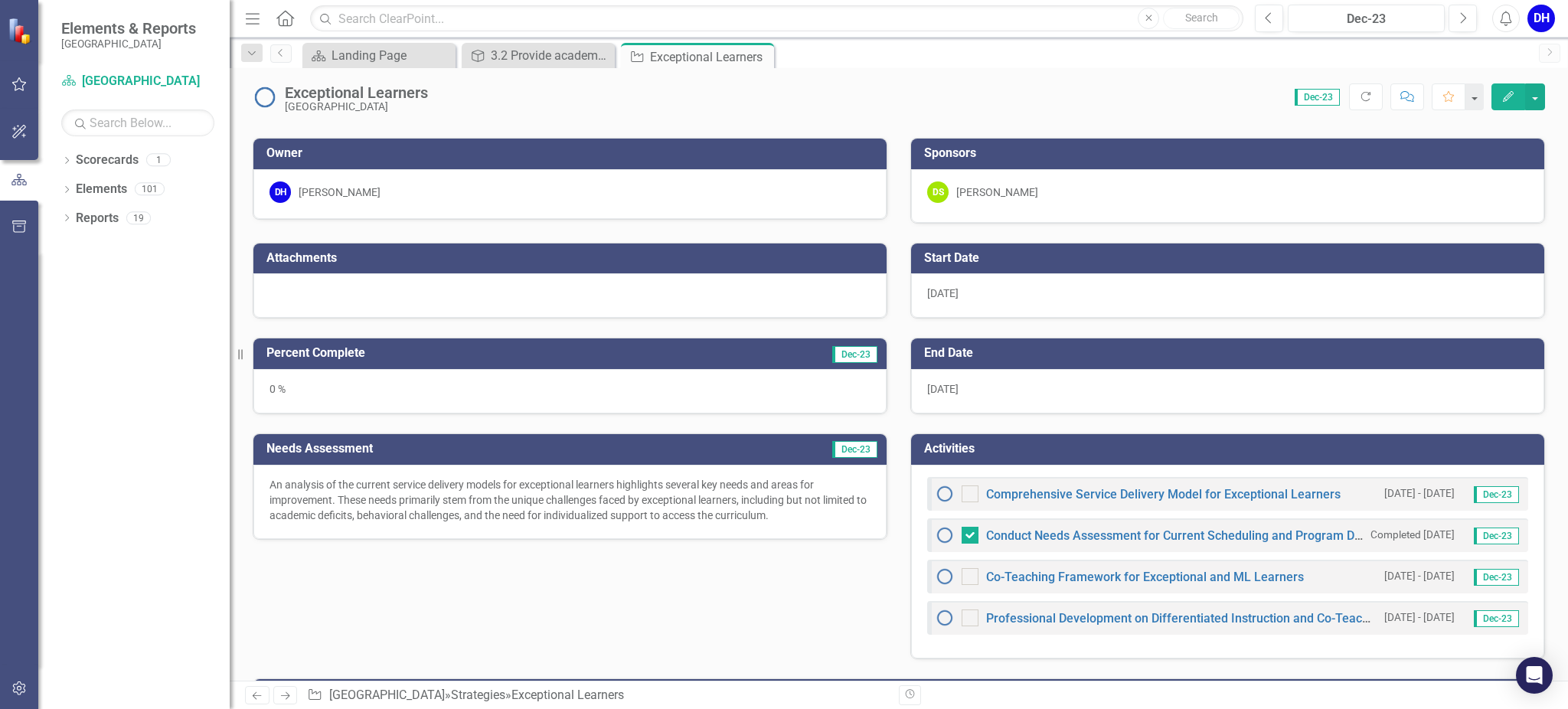
click at [1098, 458] on td "Activities" at bounding box center [1231, 451] width 613 height 25
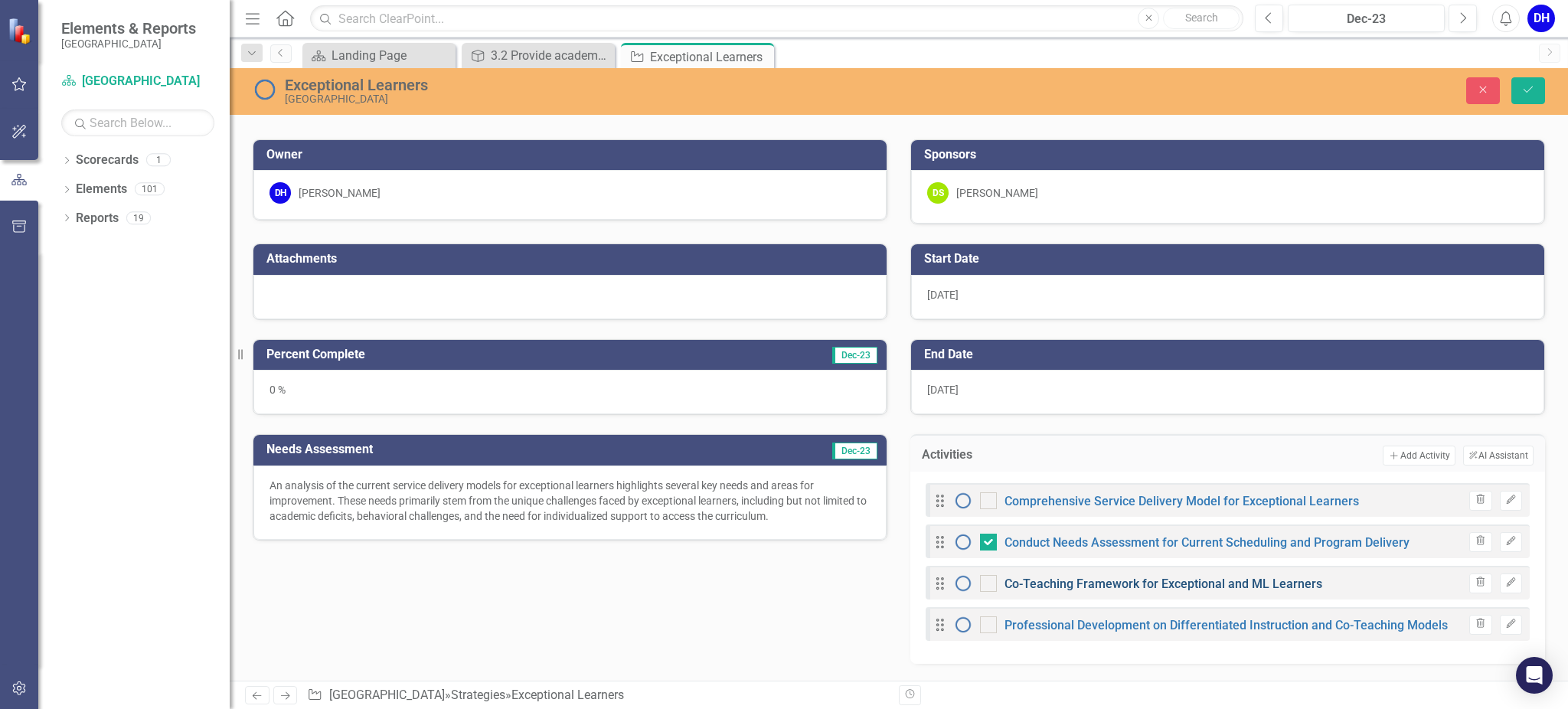
click at [1169, 582] on link "Co-Teaching Framework for Exceptional and ML Learners" at bounding box center [1163, 584] width 318 height 15
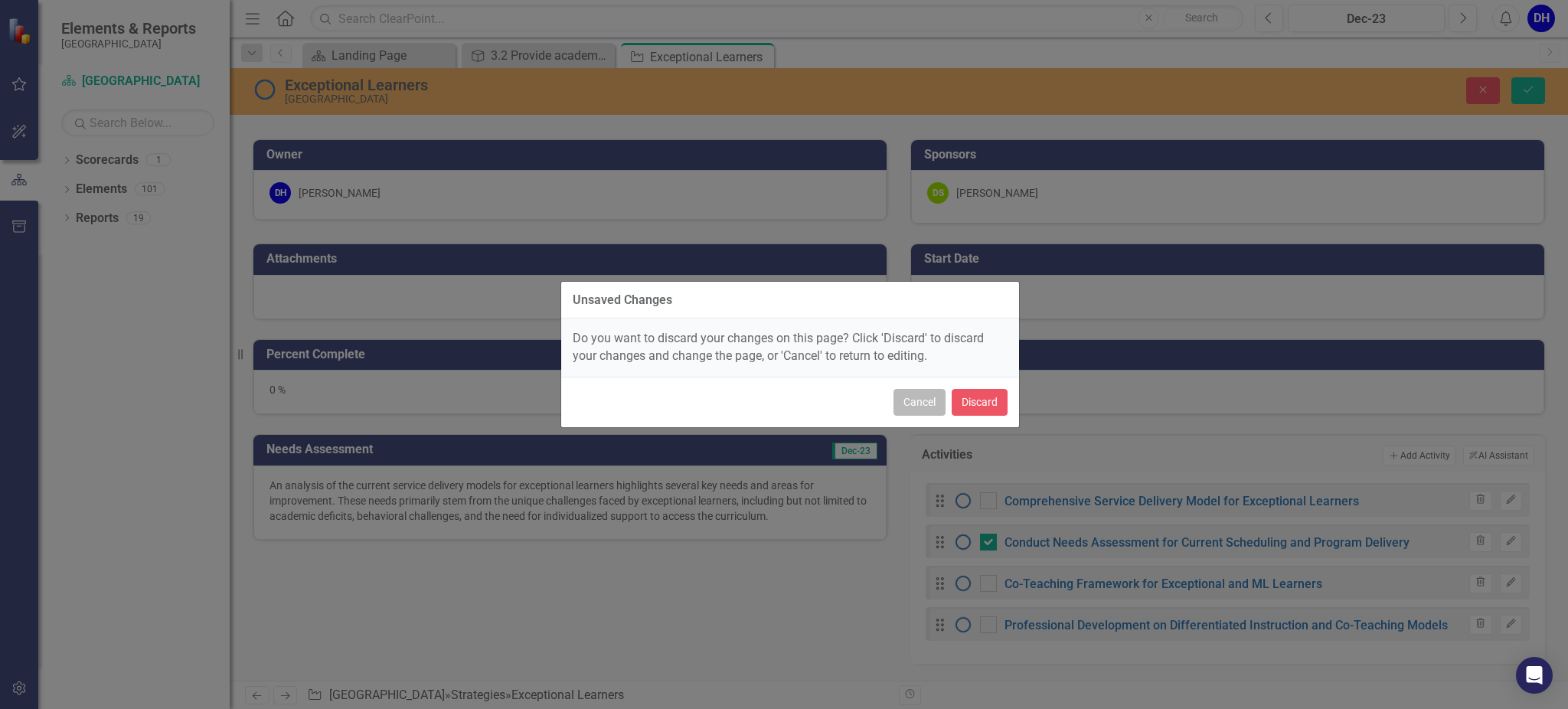
click at [921, 397] on button "Cancel" at bounding box center [920, 402] width 52 height 27
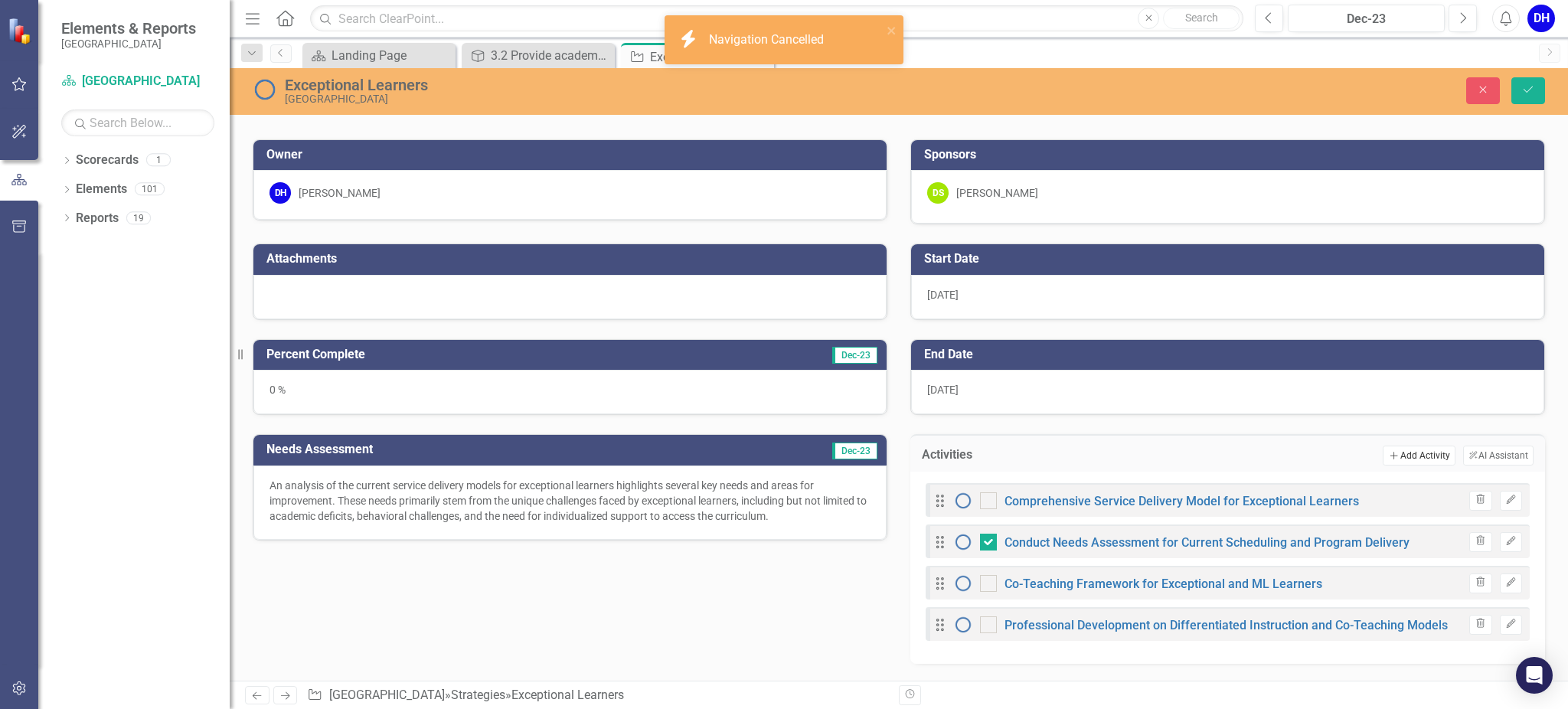
click at [1406, 453] on button "Add Add Activity" at bounding box center [1419, 455] width 72 height 20
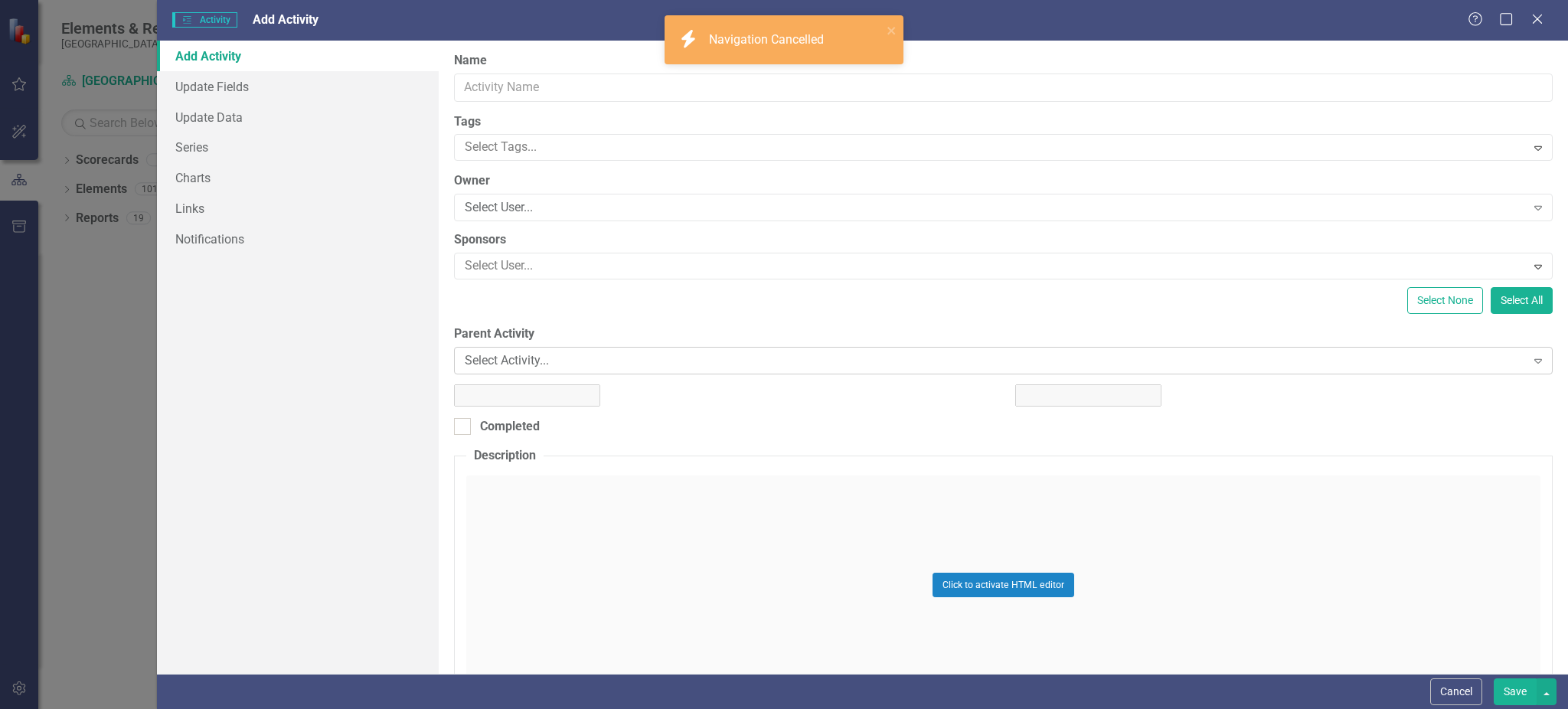
click at [577, 365] on div "Select Activity..." at bounding box center [995, 361] width 1061 height 17
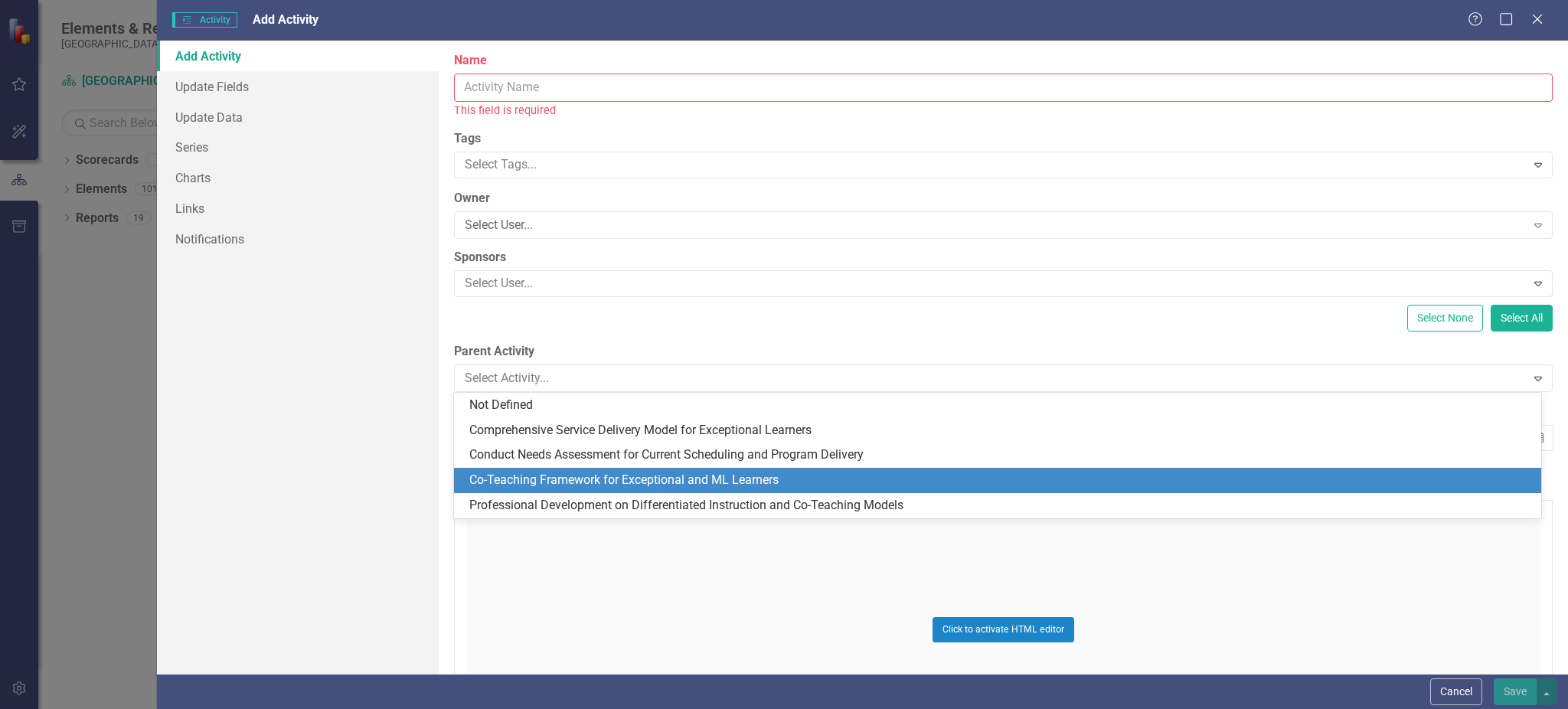
click at [560, 490] on div "Co-Teaching Framework for Exceptional and ML Learners" at bounding box center [997, 480] width 1087 height 25
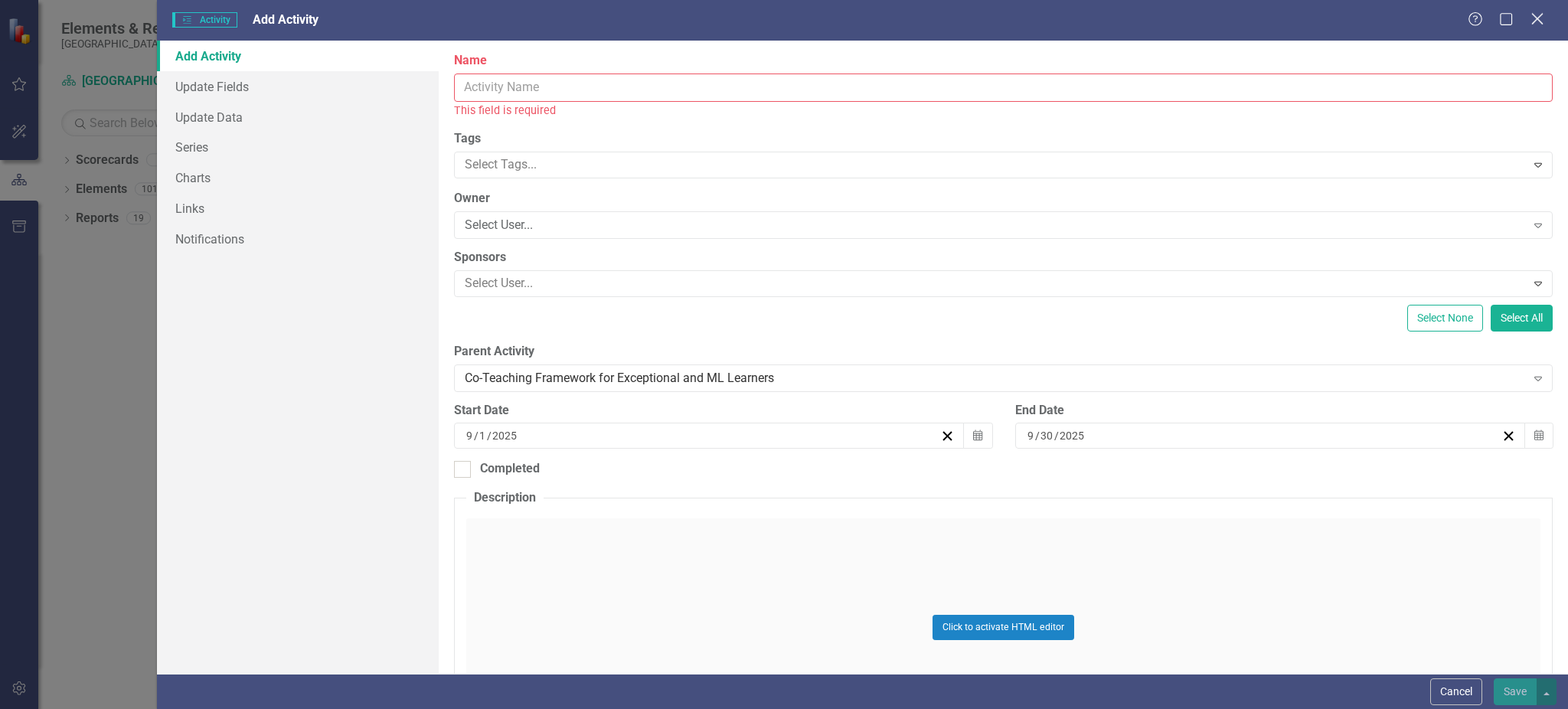
click at [1534, 17] on icon "Close" at bounding box center [1537, 19] width 19 height 15
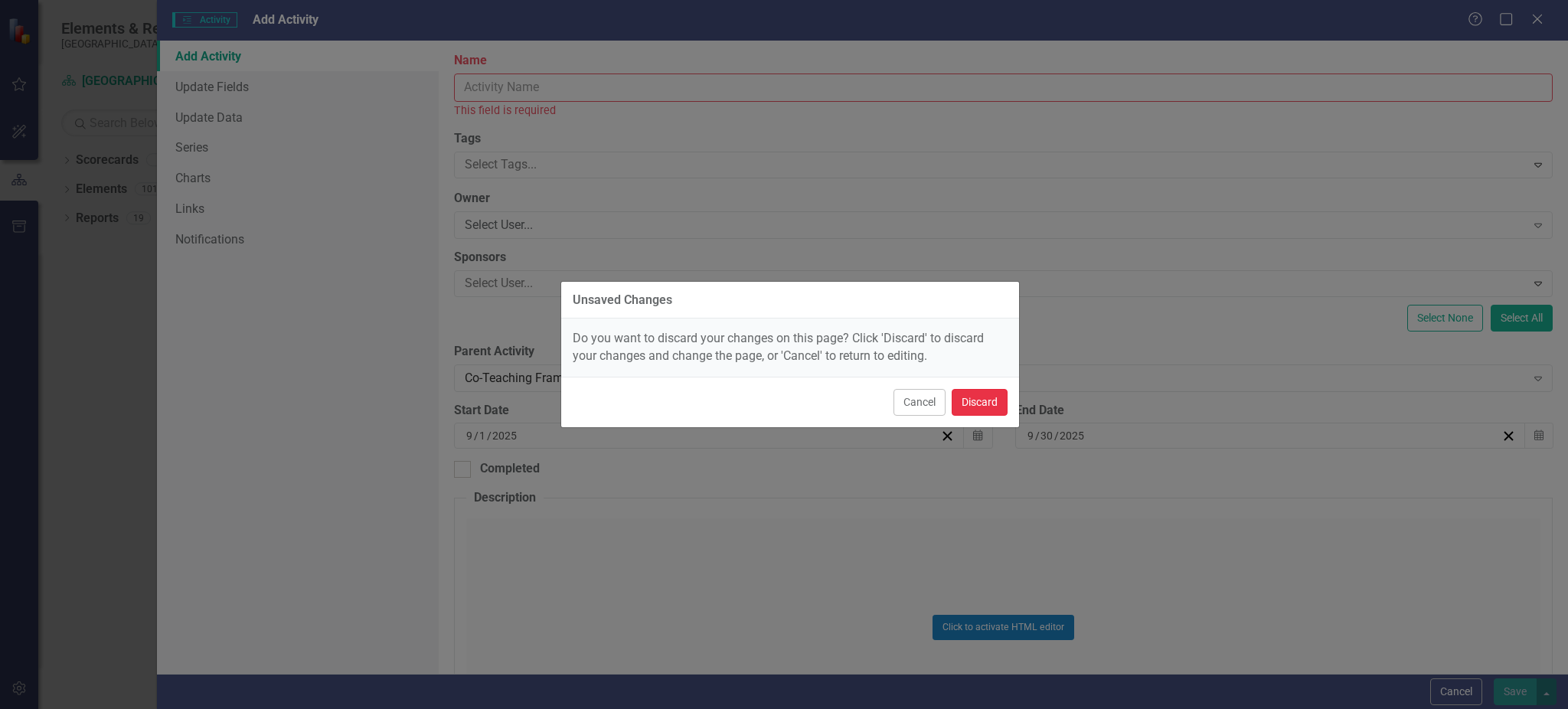
click at [972, 402] on button "Discard" at bounding box center [979, 402] width 56 height 27
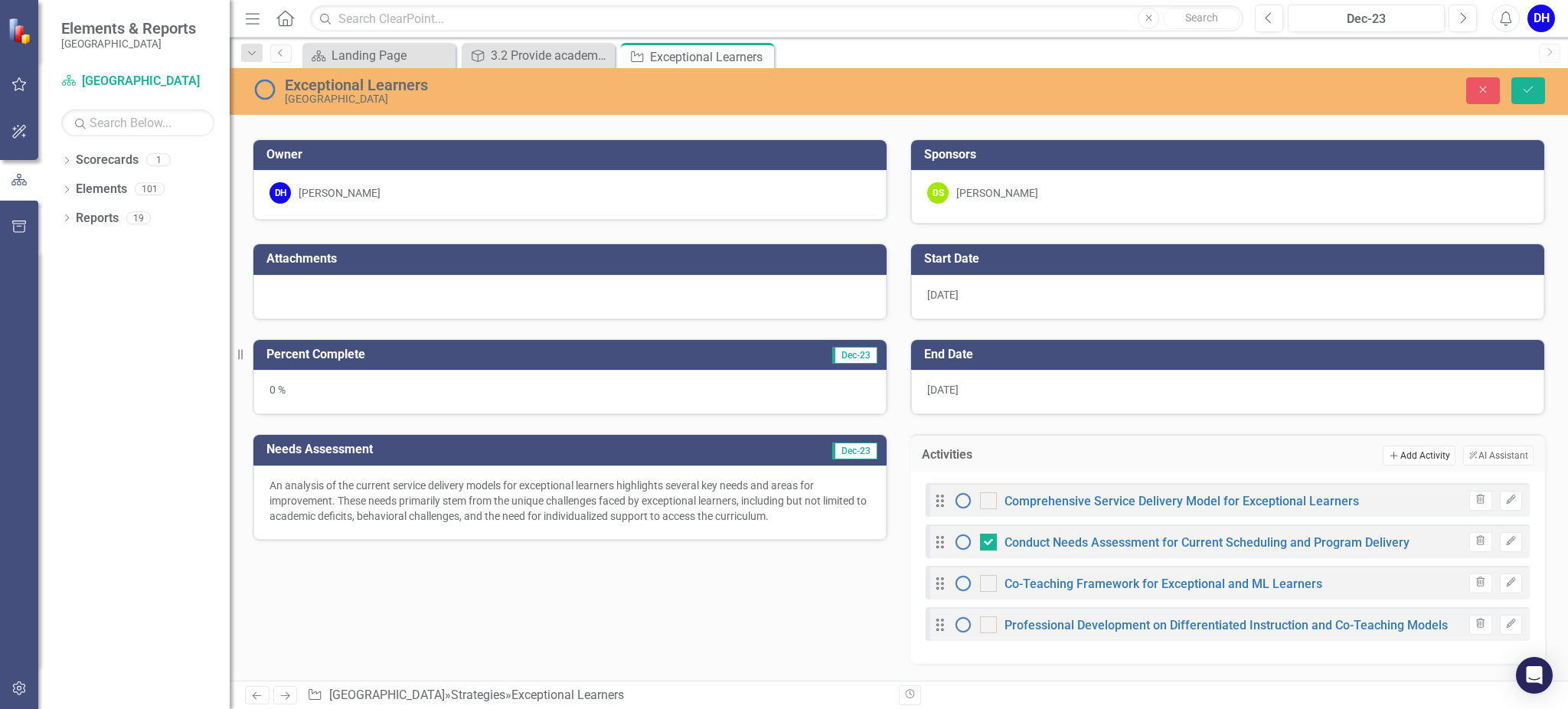
click at [1407, 455] on button "Add Add Activity" at bounding box center [1419, 455] width 72 height 20
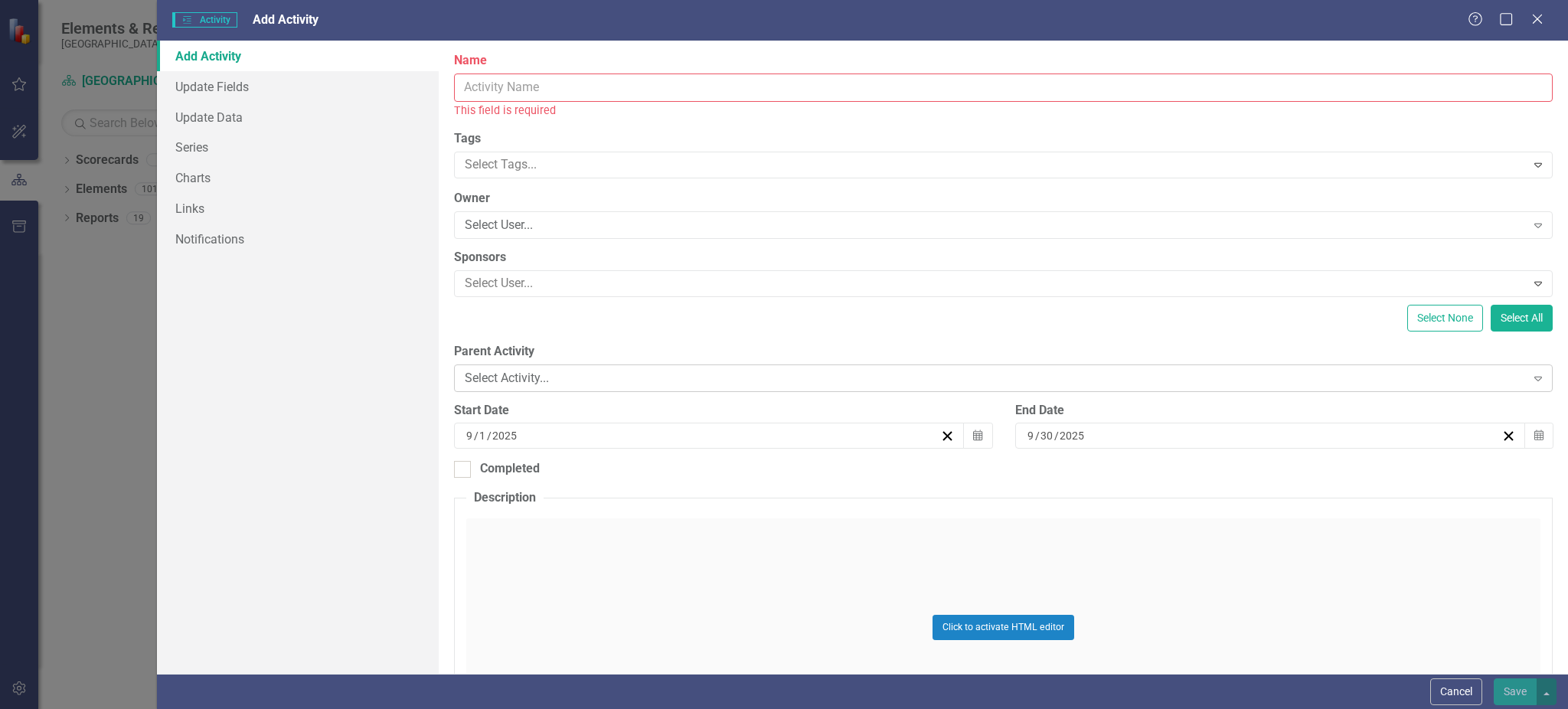
click at [537, 370] on div "Select Activity..." at bounding box center [995, 377] width 1061 height 17
click at [1541, 22] on icon at bounding box center [1537, 19] width 12 height 12
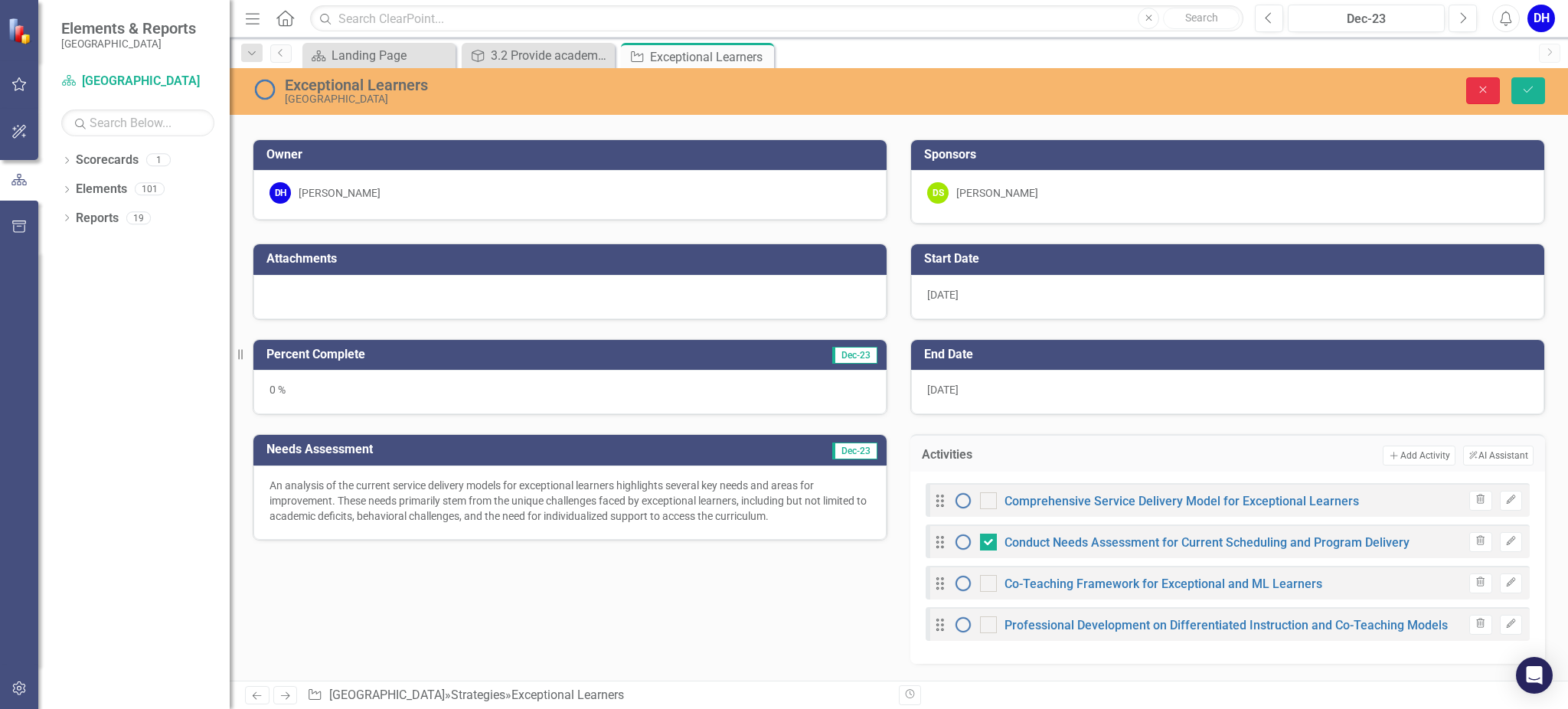
click at [1487, 83] on button "Close" at bounding box center [1483, 91] width 34 height 27
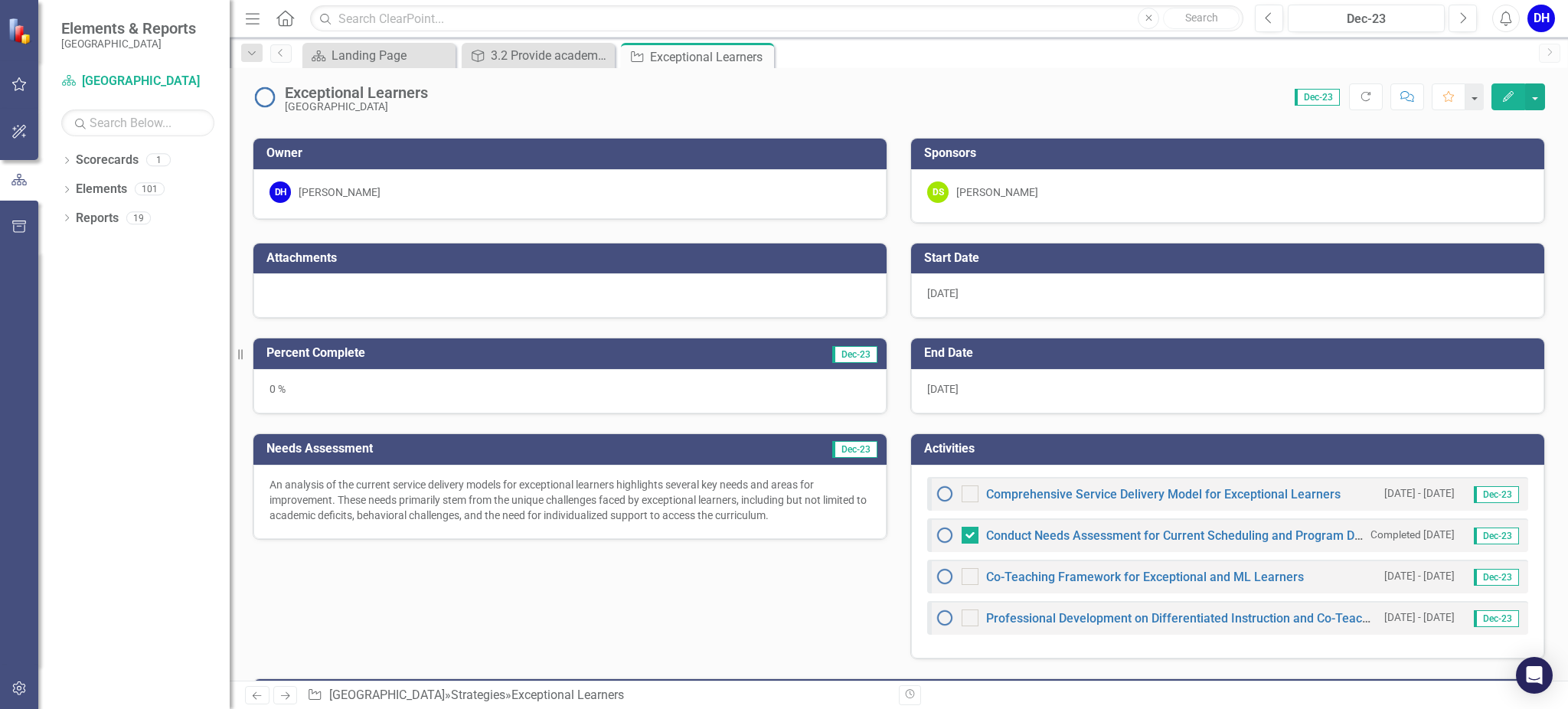
click at [1028, 88] on div "Score: 0.00 Dec-23 Completed Refresh Comment Favorite Edit" at bounding box center [990, 96] width 1109 height 26
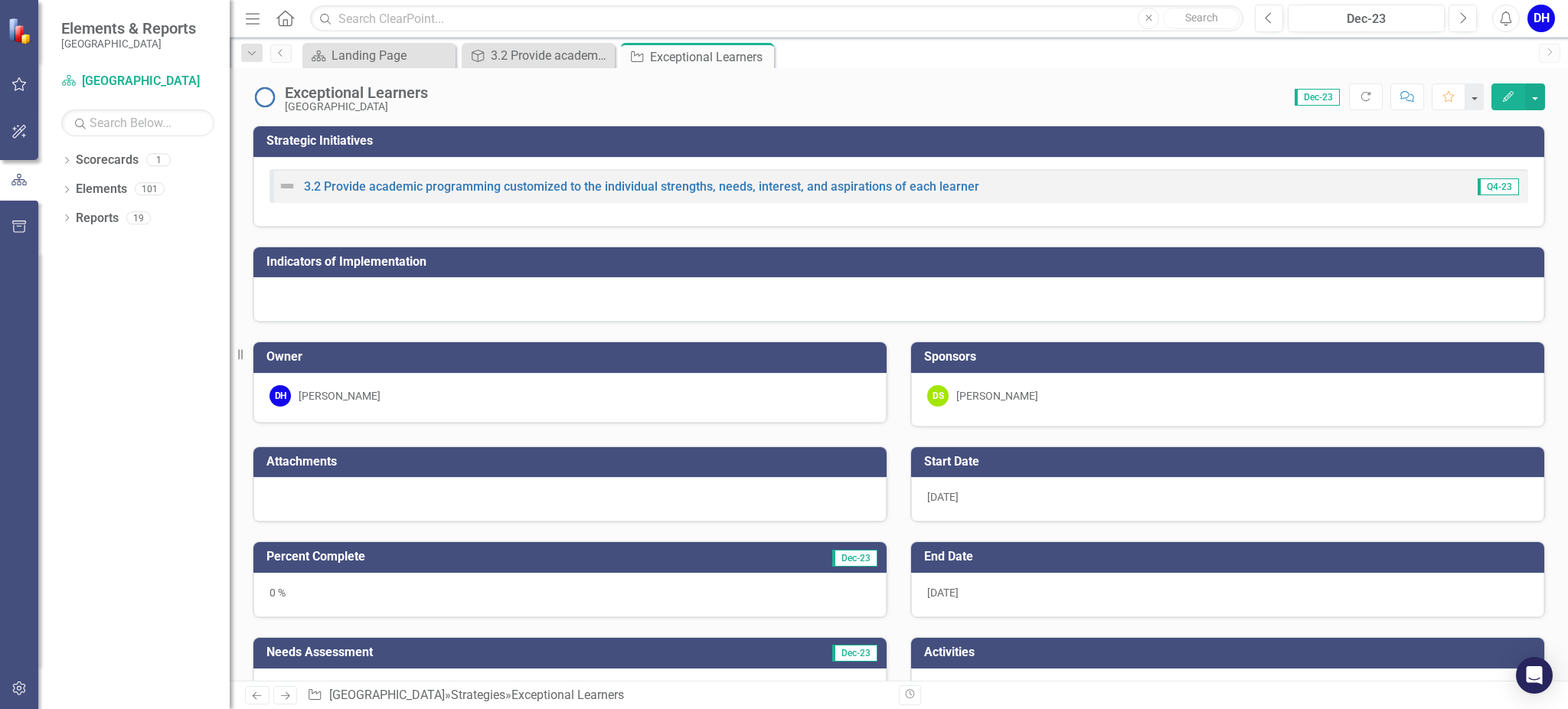
click at [965, 54] on div "Scorecard Landing Page Close Strategic Initiatives 3.2 Provide academic program…" at bounding box center [915, 55] width 1232 height 24
click at [1546, 23] on div "DH" at bounding box center [1541, 18] width 27 height 27
click at [1501, 195] on link "Logout Log Out" at bounding box center [1494, 193] width 121 height 28
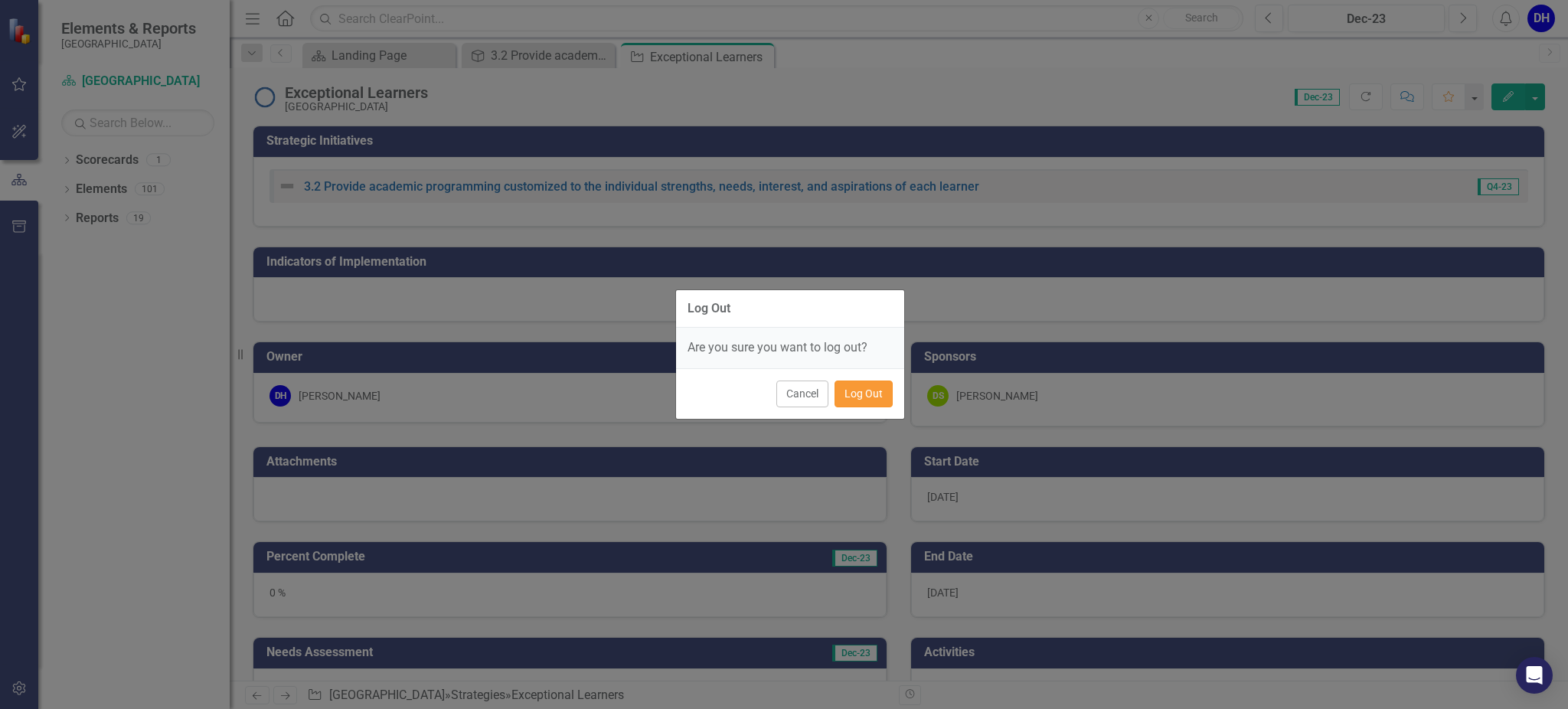
click at [885, 390] on button "Log Out" at bounding box center [863, 394] width 58 height 27
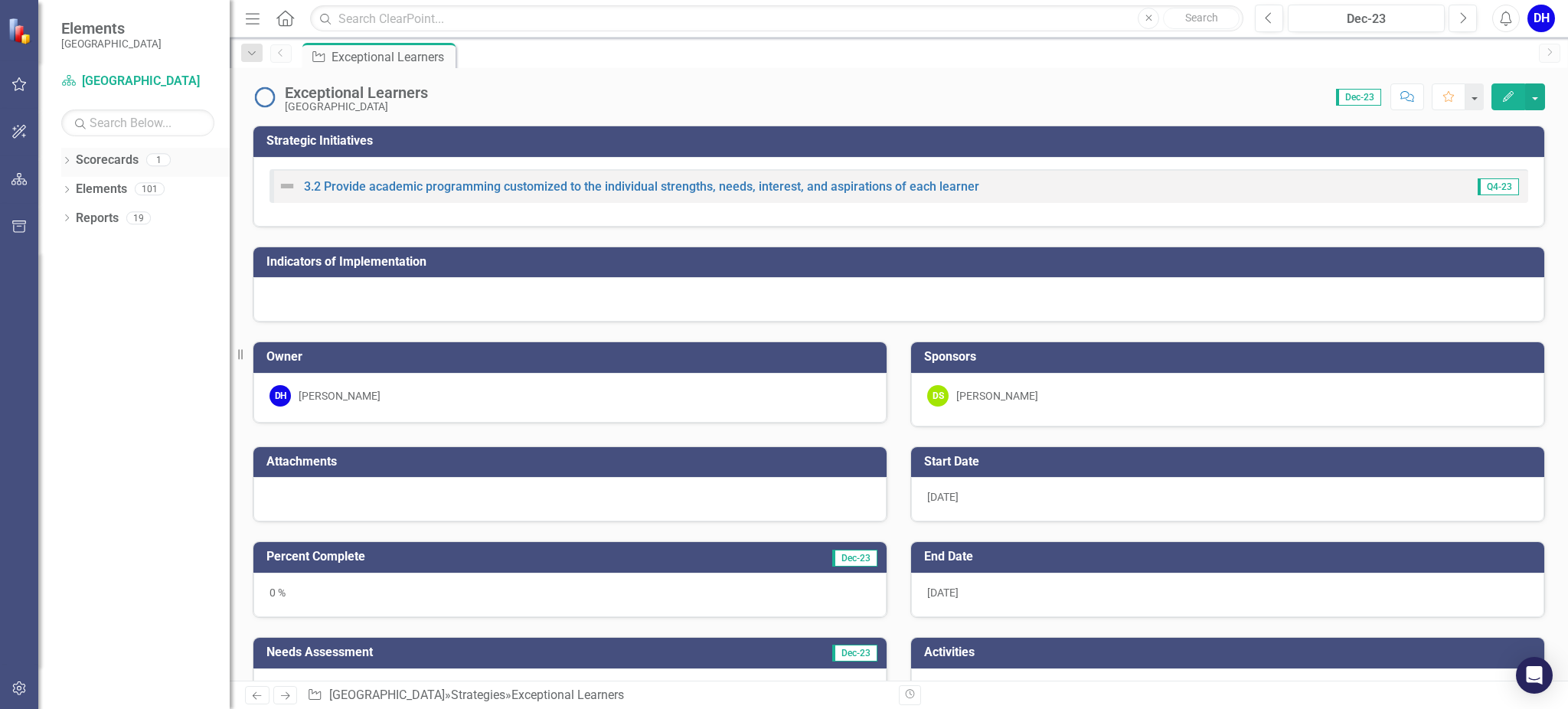
click at [68, 157] on div "Dropdown" at bounding box center [67, 162] width 11 height 13
click at [67, 220] on icon "Dropdown" at bounding box center [67, 219] width 11 height 9
click at [68, 362] on icon "Dropdown" at bounding box center [67, 365] width 11 height 9
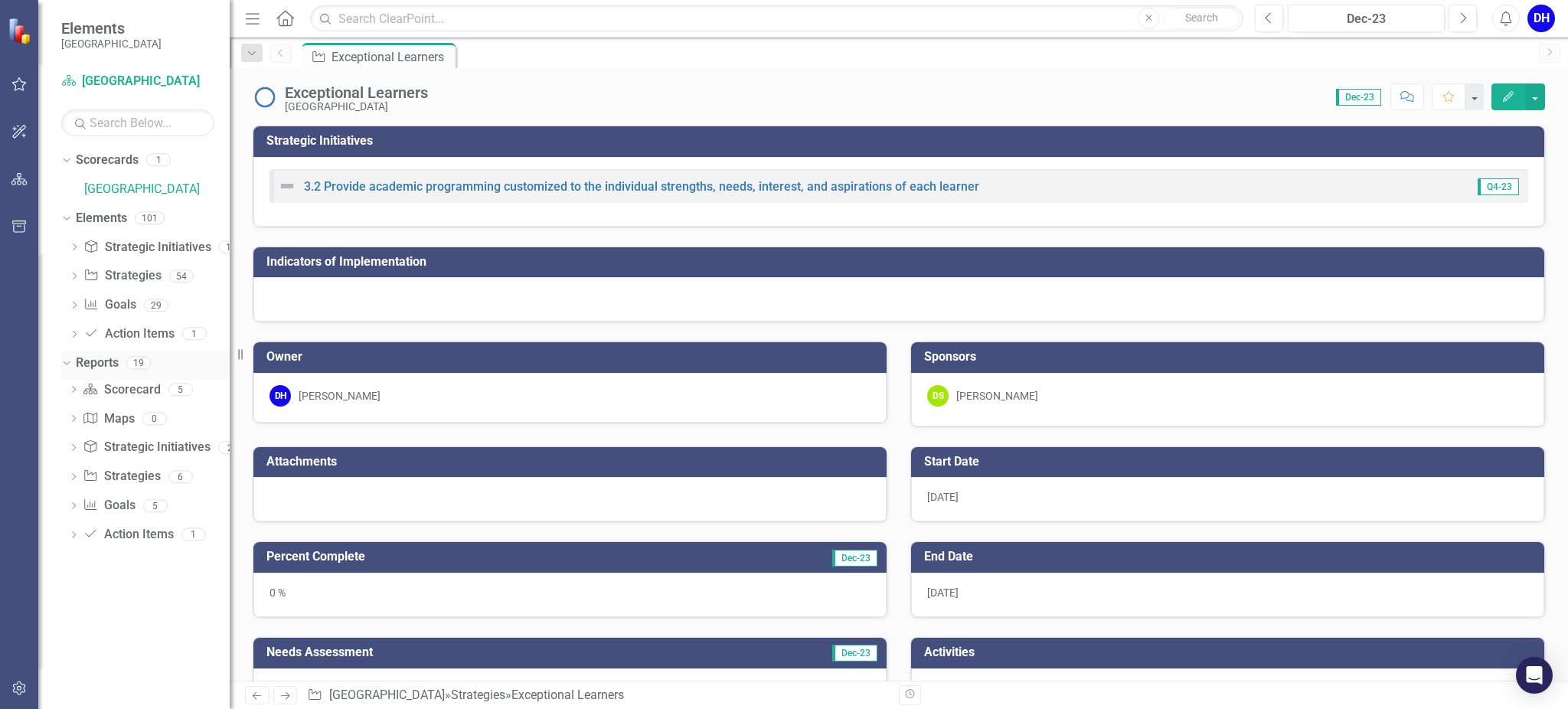
click at [65, 361] on icon "Dropdown" at bounding box center [64, 362] width 9 height 11
click at [66, 215] on icon "Dropdown" at bounding box center [64, 218] width 9 height 11
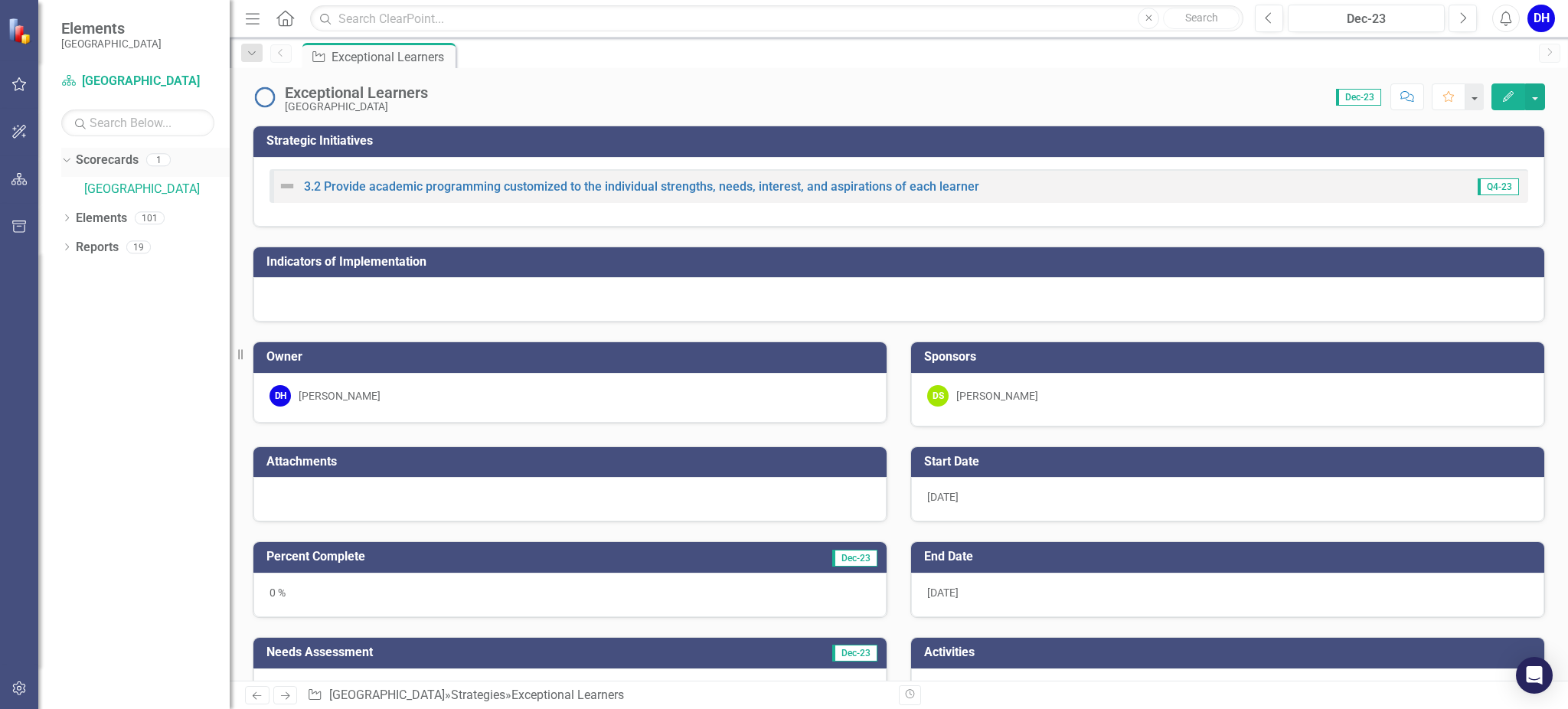
click at [67, 160] on icon "Dropdown" at bounding box center [64, 160] width 9 height 11
